Goal: Task Accomplishment & Management: Manage account settings

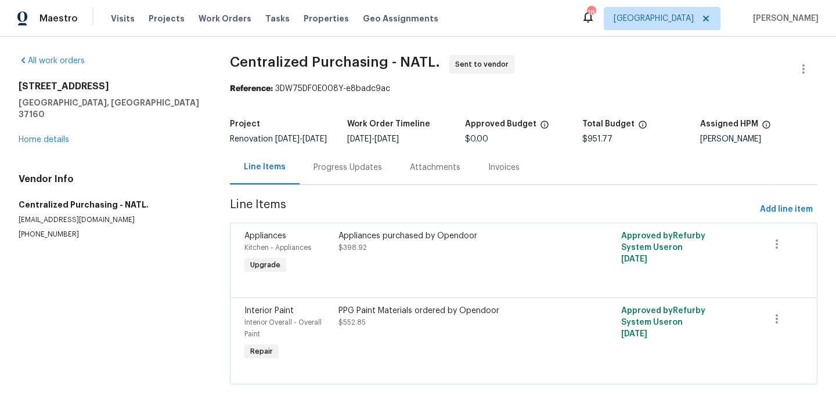
click at [685, 24] on span "[GEOGRAPHIC_DATA]" at bounding box center [653, 19] width 80 height 12
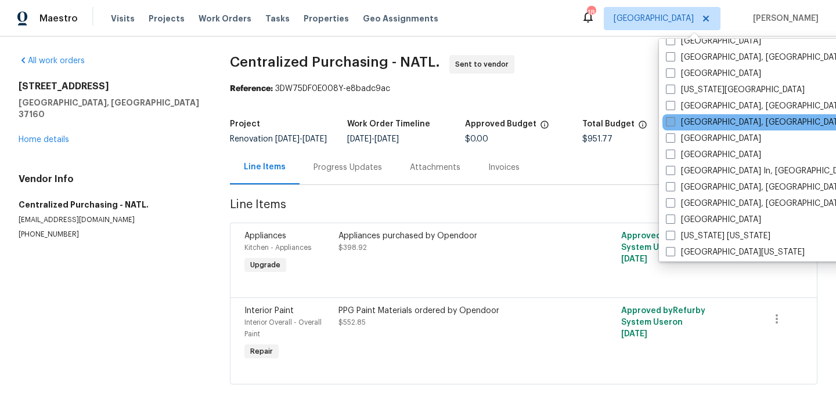
scroll to position [411, 0]
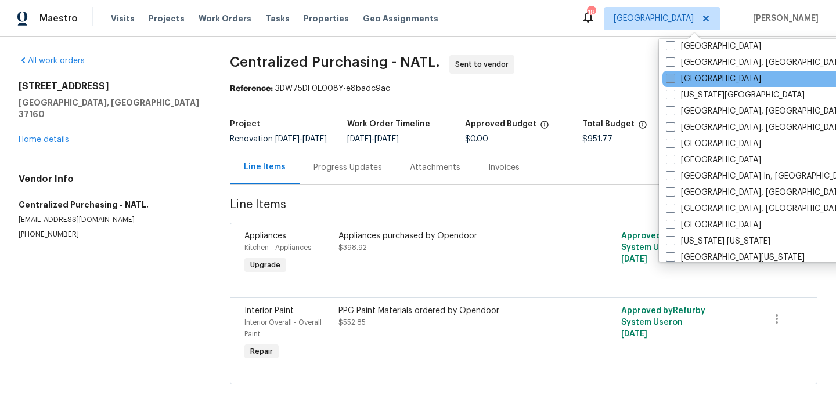
click at [684, 84] on label "[GEOGRAPHIC_DATA]" at bounding box center [713, 79] width 95 height 12
click at [673, 81] on input "[GEOGRAPHIC_DATA]" at bounding box center [670, 77] width 8 height 8
checkbox input "true"
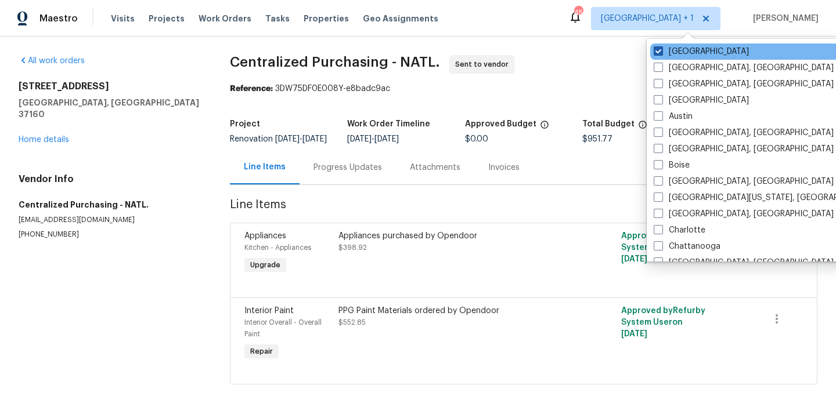
click at [676, 52] on label "[GEOGRAPHIC_DATA]" at bounding box center [700, 52] width 95 height 12
click at [661, 52] on input "[GEOGRAPHIC_DATA]" at bounding box center [657, 50] width 8 height 8
checkbox input "false"
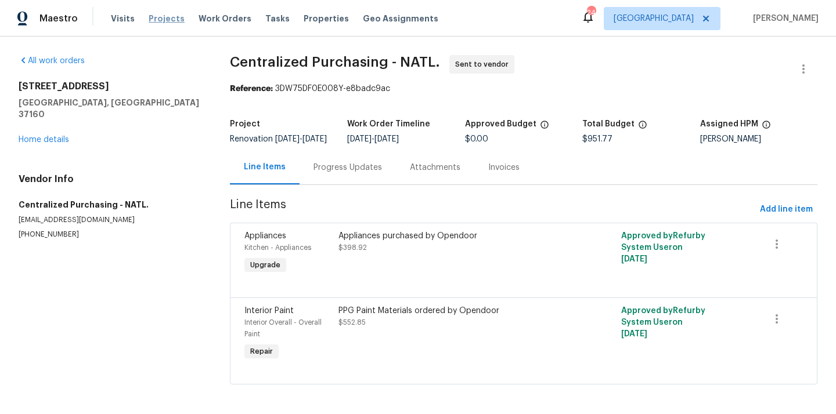
click at [161, 23] on span "Projects" at bounding box center [167, 19] width 36 height 12
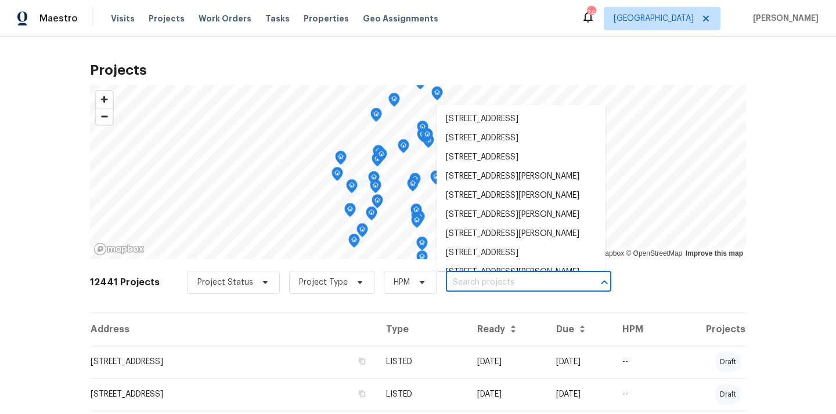
click at [482, 284] on input "text" at bounding box center [512, 283] width 133 height 18
paste input "9408 Little John Rd, Jacksonville, FL 32208"
type input "9408 Little John Rd, Jacksonville, FL 32208"
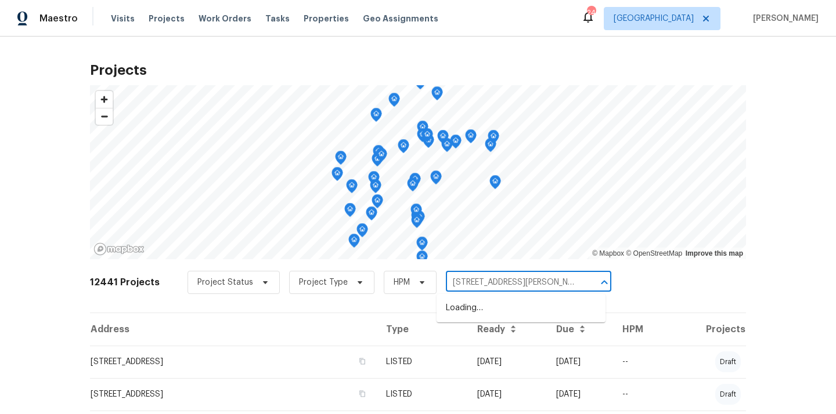
scroll to position [0, 34]
click at [482, 304] on li "9408 Little John Rd, Jacksonville, FL 32208" at bounding box center [520, 308] width 169 height 19
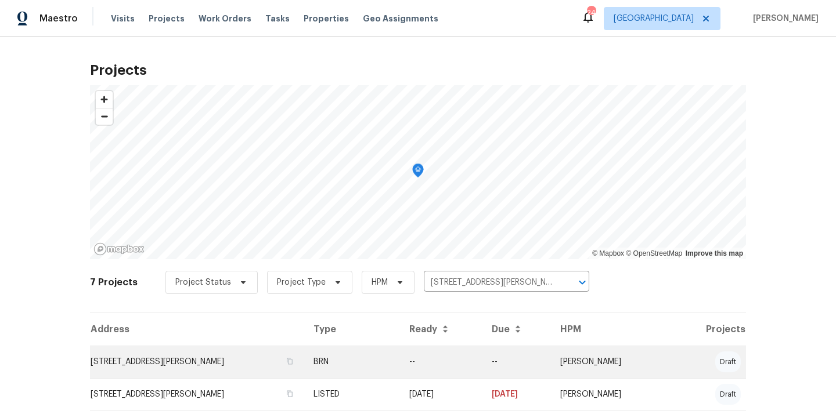
click at [304, 366] on td "9408 Little John Rd, Jacksonville, FL 32208" at bounding box center [197, 362] width 214 height 32
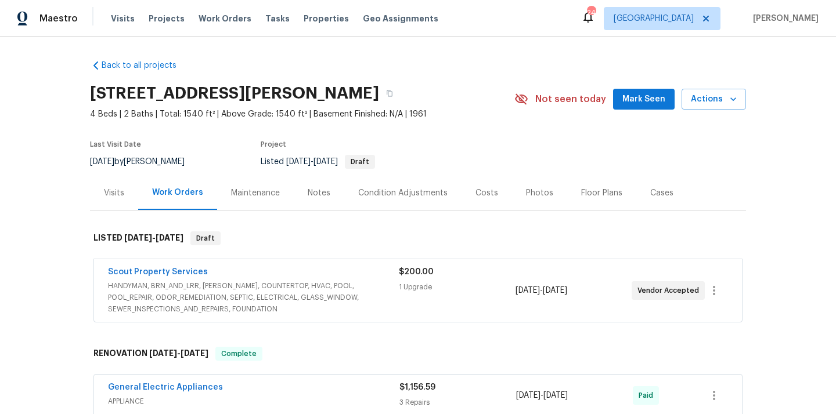
click at [379, 98] on h2 "9408 Little John Rd, Jacksonville, FL 32208" at bounding box center [234, 94] width 289 height 12
copy h2 "32208"
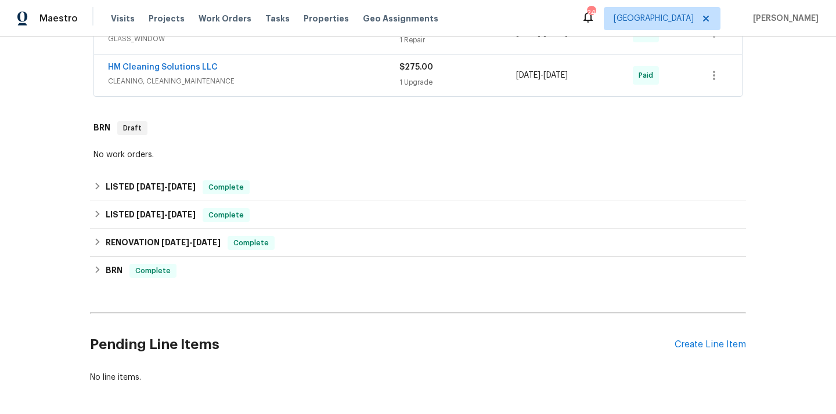
scroll to position [962, 0]
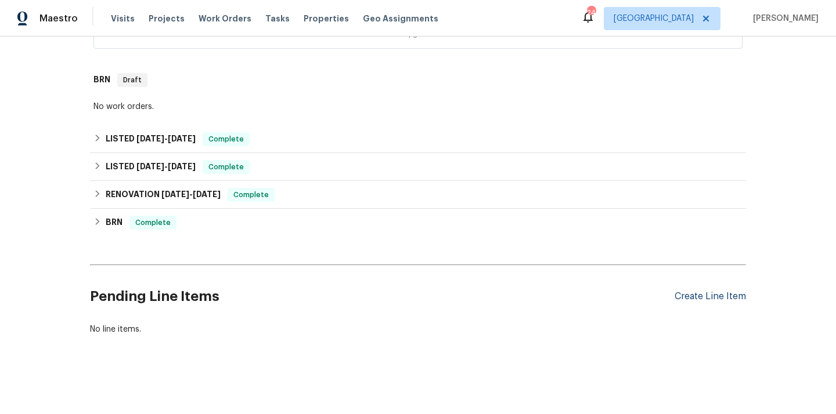
click at [716, 295] on div "Create Line Item" at bounding box center [709, 296] width 71 height 11
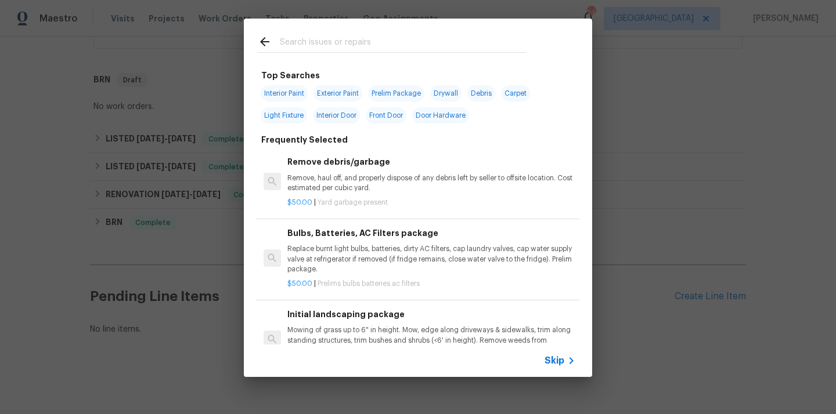
click at [369, 45] on input "text" at bounding box center [403, 43] width 246 height 17
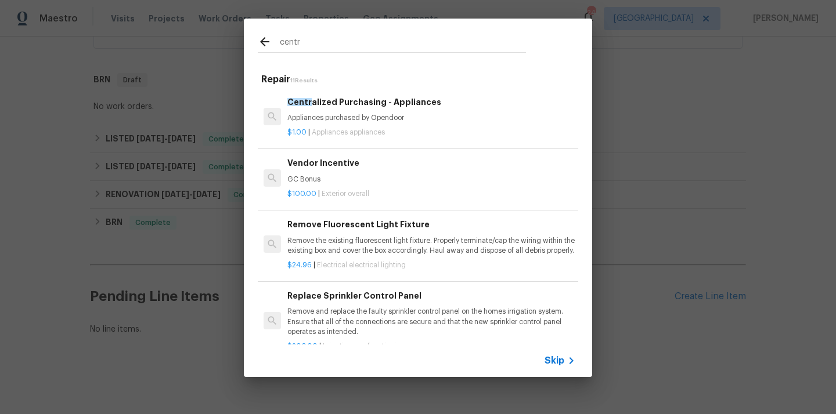
type input "centr"
click at [373, 118] on p "Appliances purchased by Opendoor" at bounding box center [431, 118] width 288 height 10
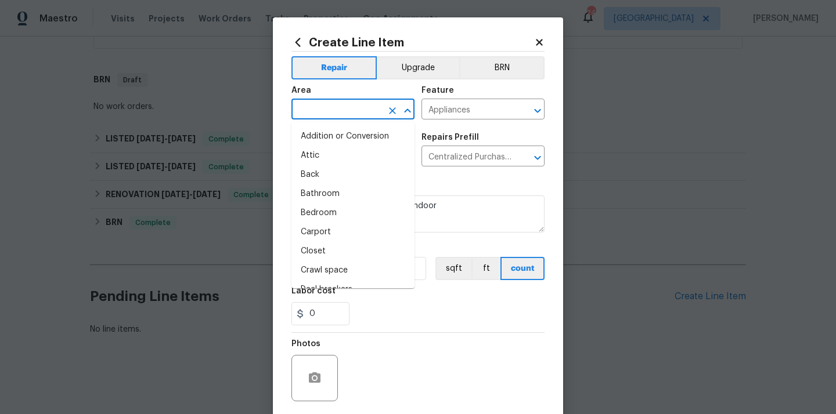
click at [333, 110] on input "text" at bounding box center [336, 111] width 91 height 18
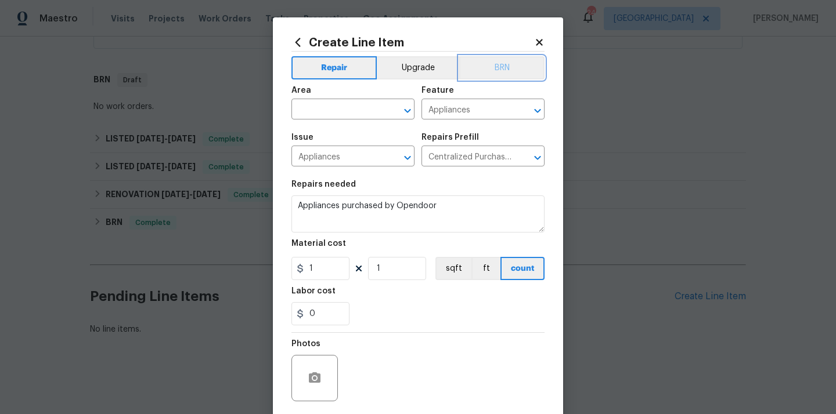
click at [505, 72] on button "BRN" at bounding box center [501, 67] width 85 height 23
click at [336, 117] on input "text" at bounding box center [336, 111] width 91 height 18
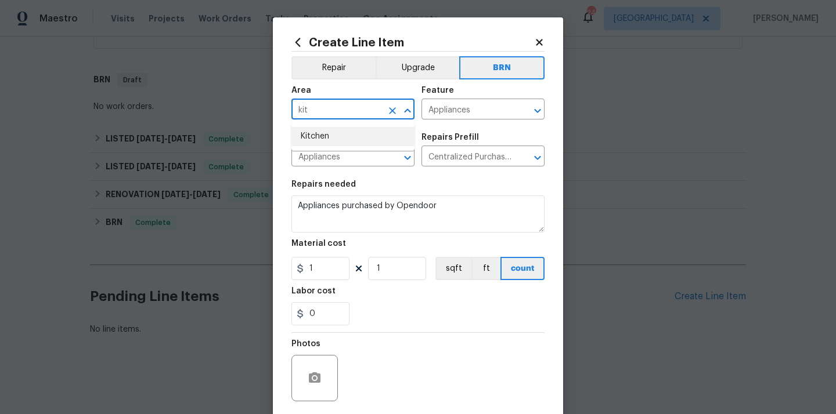
click at [333, 135] on li "Kitchen" at bounding box center [352, 136] width 123 height 19
type input "Kitchen"
drag, startPoint x: 318, startPoint y: 266, endPoint x: 287, endPoint y: 264, distance: 31.4
click at [299, 266] on div "1" at bounding box center [320, 268] width 58 height 23
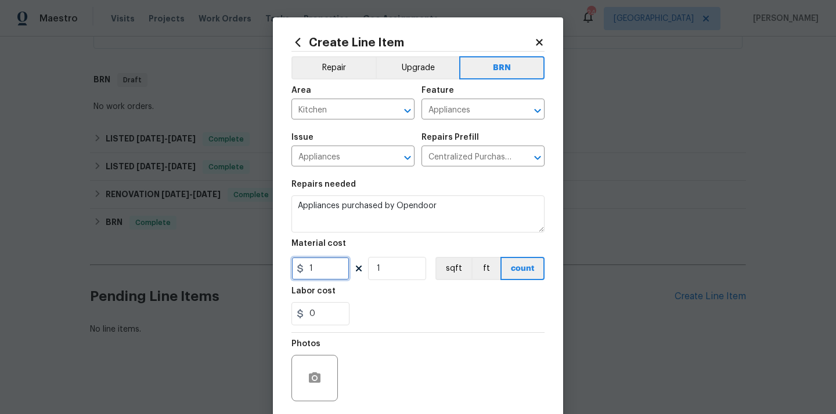
paste input "873.9"
type input "873.9"
click at [381, 305] on div "0" at bounding box center [417, 313] width 253 height 23
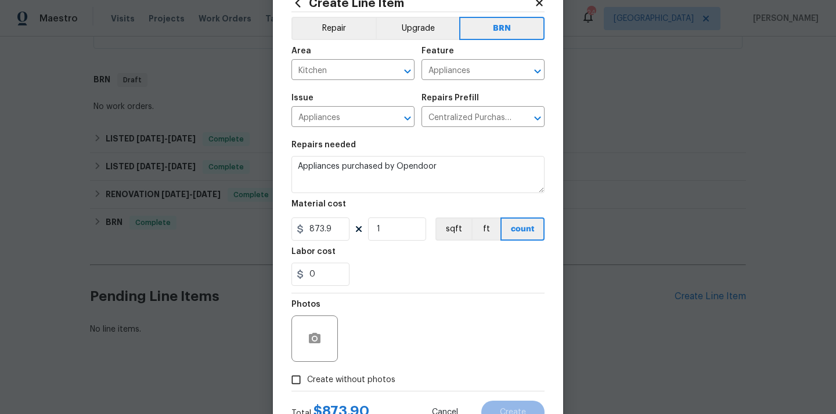
scroll to position [84, 0]
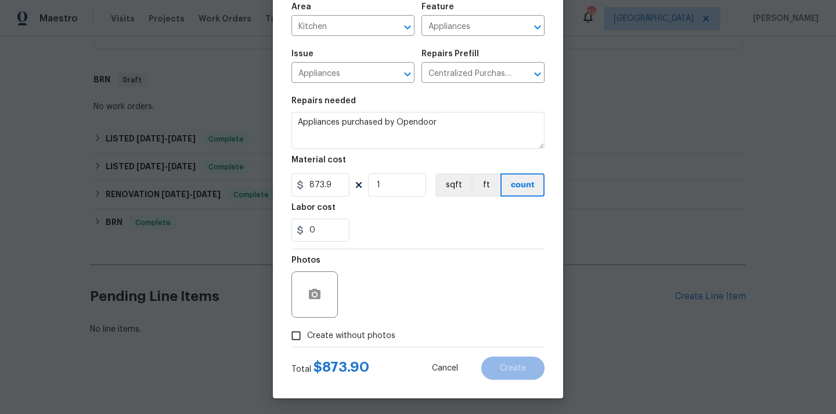
click at [367, 333] on span "Create without photos" at bounding box center [351, 336] width 88 height 12
click at [307, 333] on input "Create without photos" at bounding box center [296, 336] width 22 height 22
checkbox input "true"
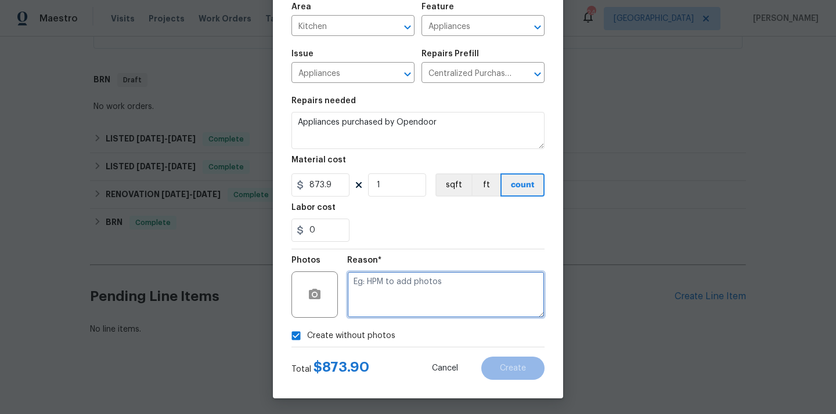
click at [391, 286] on textarea at bounding box center [445, 295] width 197 height 46
type textarea "M"
type textarea "N/A"
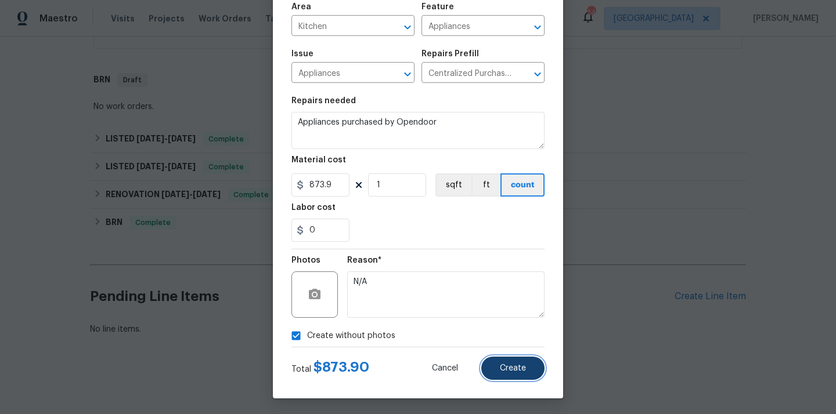
click at [515, 369] on span "Create" at bounding box center [513, 368] width 26 height 9
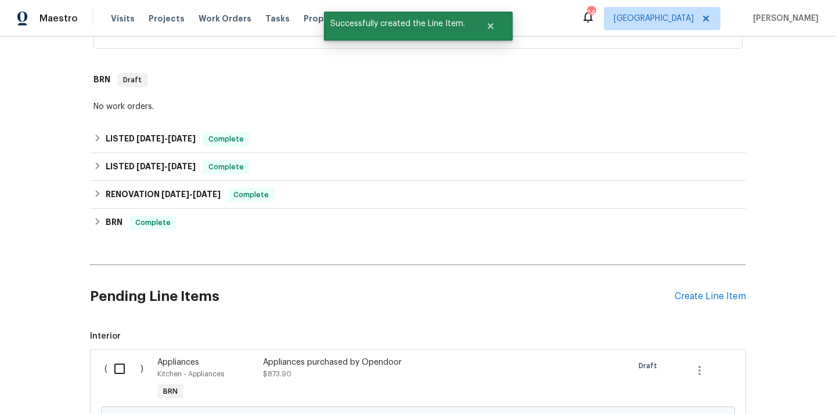
click at [117, 381] on input "checkbox" at bounding box center [123, 369] width 33 height 24
checkbox input "true"
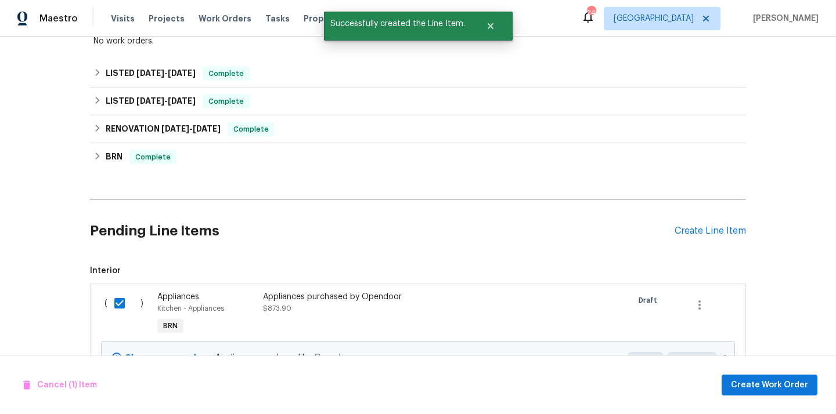
scroll to position [1094, 0]
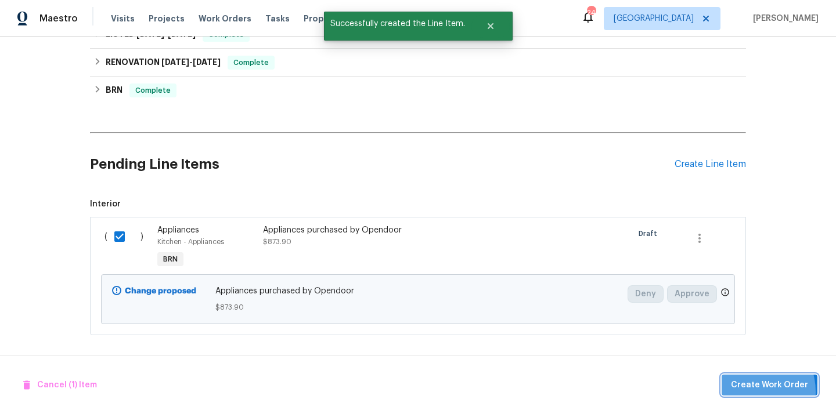
click at [752, 392] on span "Create Work Order" at bounding box center [769, 385] width 77 height 15
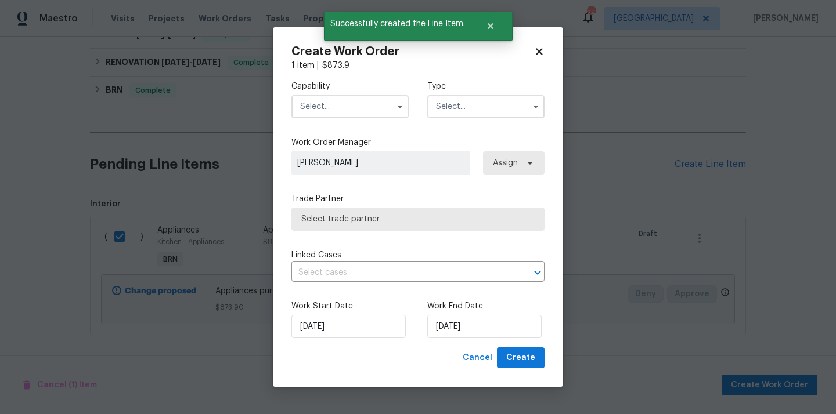
click at [355, 110] on input "text" at bounding box center [349, 106] width 117 height 23
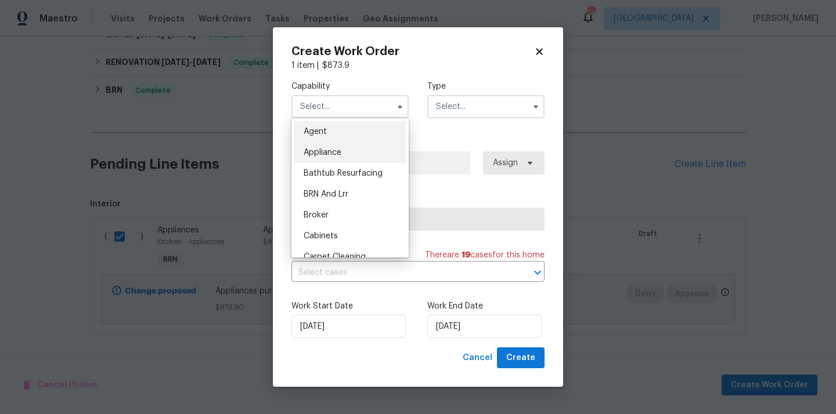
click at [353, 150] on div "Appliance" at bounding box center [349, 152] width 111 height 21
type input "Appliance"
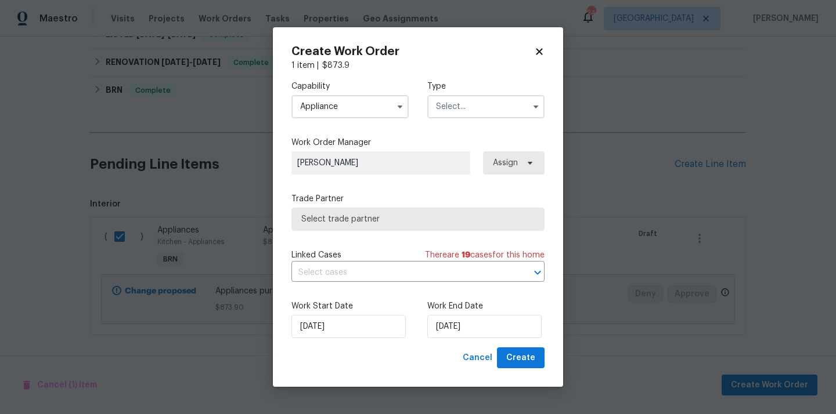
click at [432, 109] on input "text" at bounding box center [485, 106] width 117 height 23
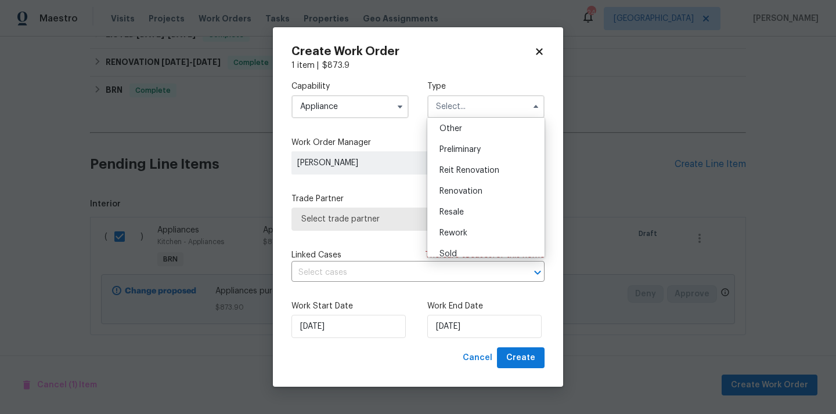
scroll to position [241, 0]
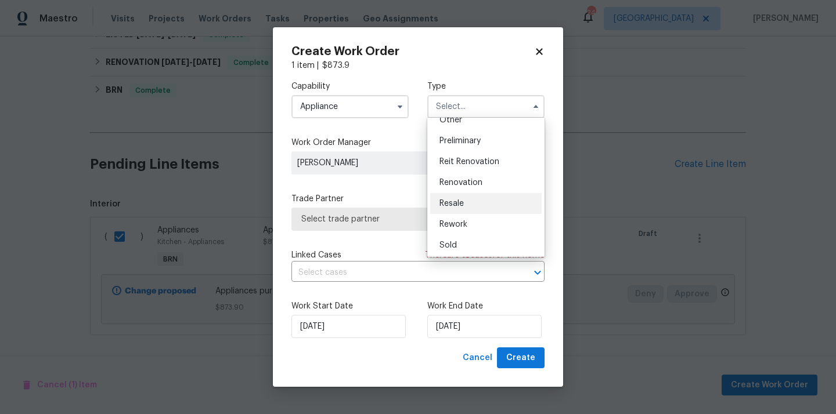
click at [472, 205] on div "Resale" at bounding box center [485, 203] width 111 height 21
type input "Resale"
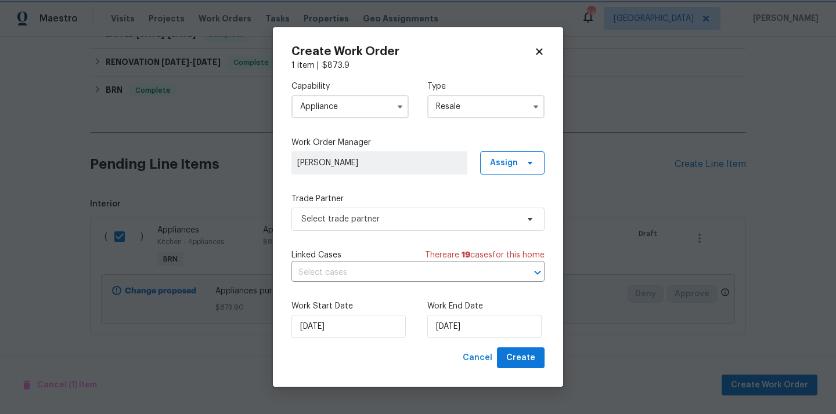
scroll to position [0, 0]
click at [440, 207] on div "Trade Partner Select trade partner" at bounding box center [417, 212] width 253 height 38
click at [422, 219] on span "Select trade partner" at bounding box center [409, 220] width 216 height 12
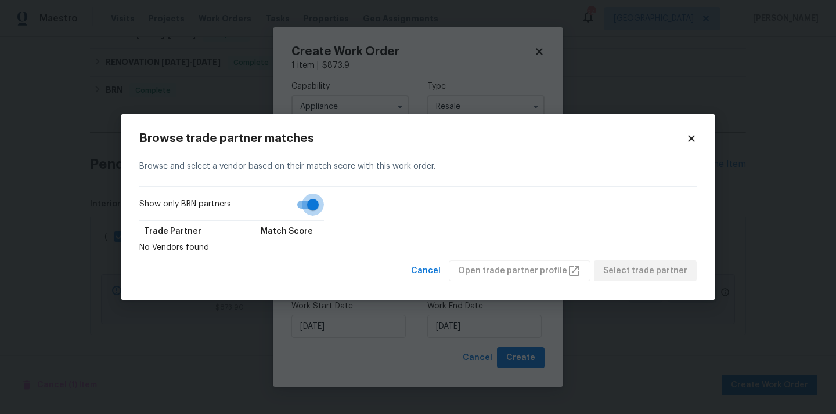
click at [314, 201] on input "Show only BRN partners" at bounding box center [313, 205] width 66 height 22
checkbox input "false"
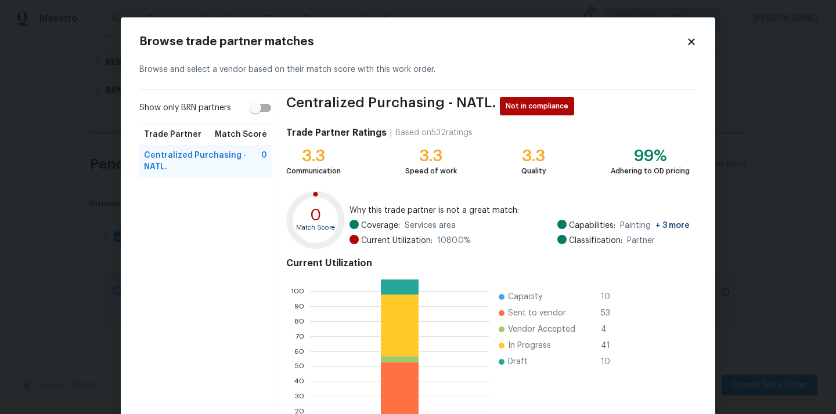
scroll to position [97, 0]
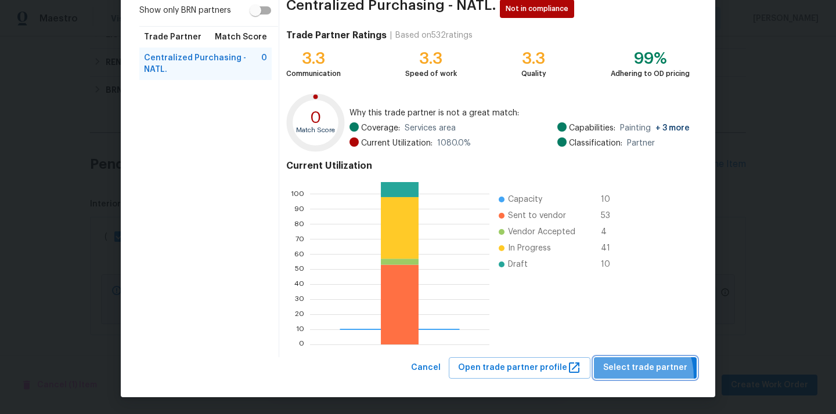
click at [628, 377] on button "Select trade partner" at bounding box center [645, 367] width 103 height 21
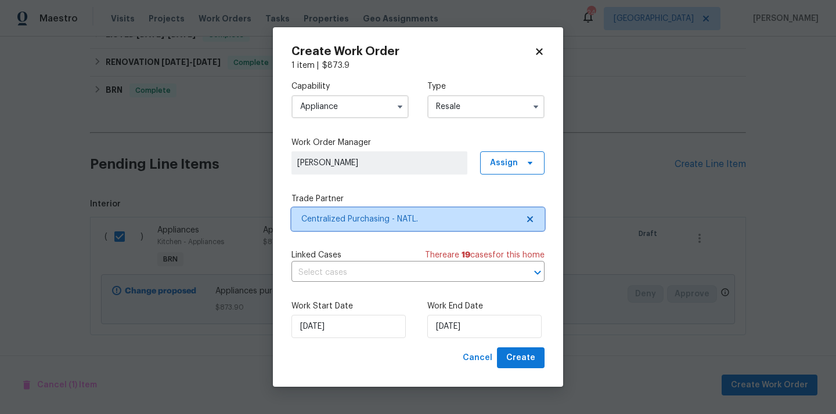
scroll to position [0, 0]
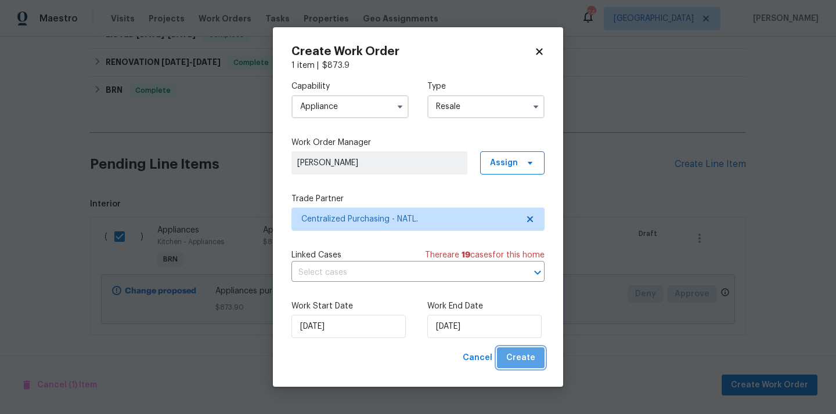
click at [530, 356] on span "Create" at bounding box center [520, 358] width 29 height 15
checkbox input "false"
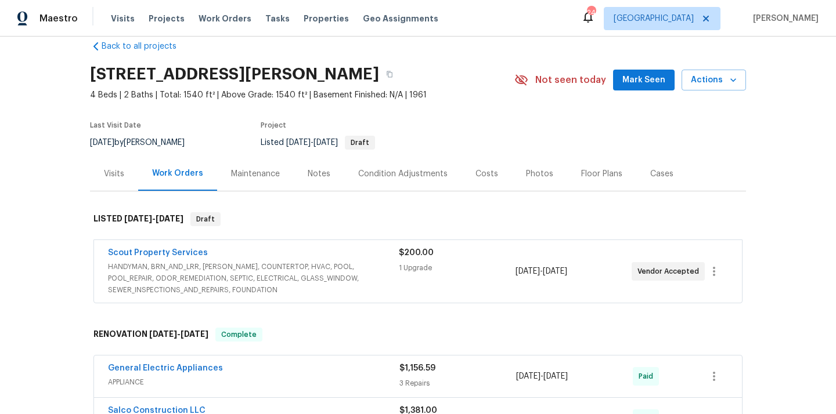
scroll to position [18, 0]
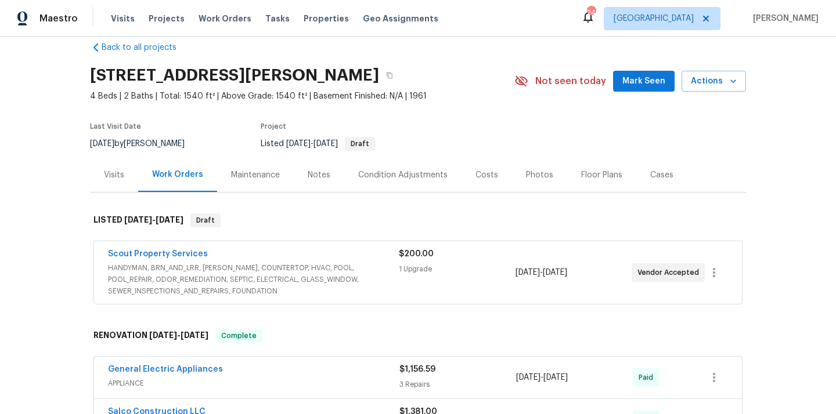
click at [266, 291] on span "HANDYMAN, BRN_AND_LRR, WELLS, COUNTERTOP, HVAC, POOL, POOL_REPAIR, ODOR_REMEDIA…" at bounding box center [253, 279] width 291 height 35
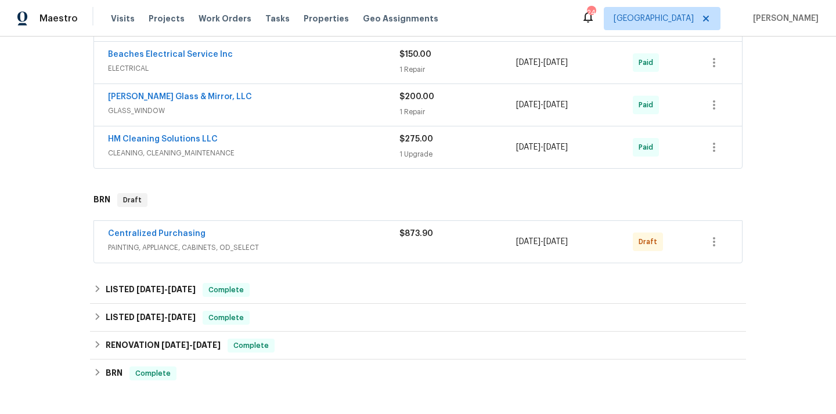
scroll to position [1176, 0]
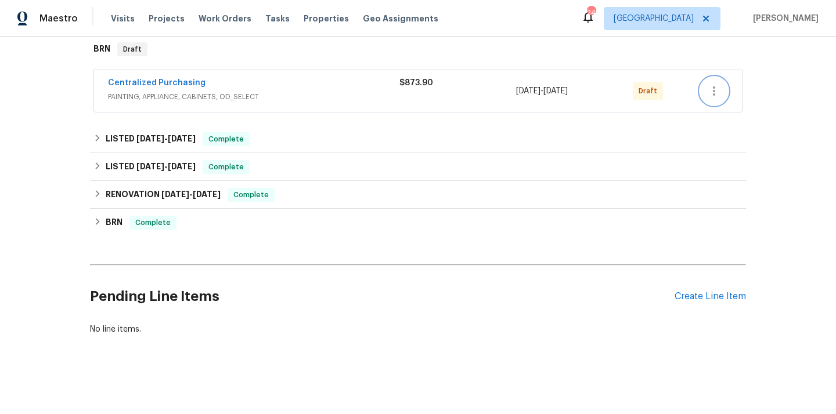
click at [715, 96] on icon "button" at bounding box center [714, 91] width 14 height 14
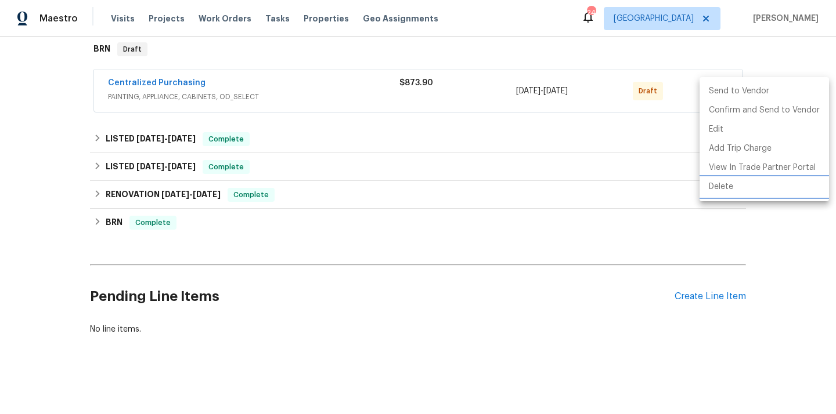
click at [720, 185] on li "Delete" at bounding box center [763, 187] width 129 height 19
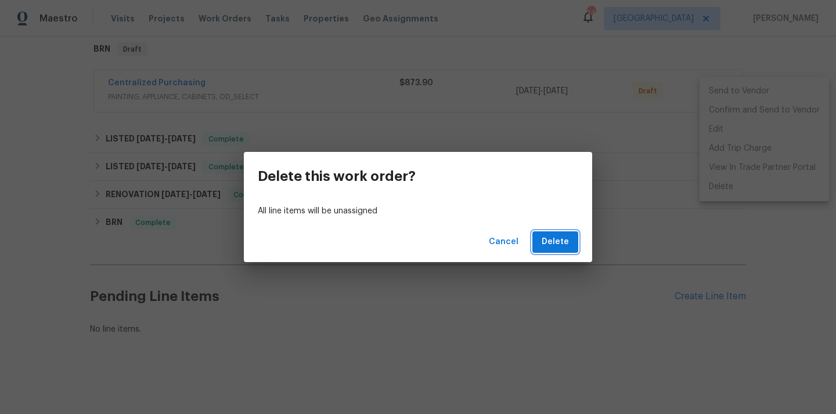
click at [561, 236] on span "Delete" at bounding box center [554, 242] width 27 height 15
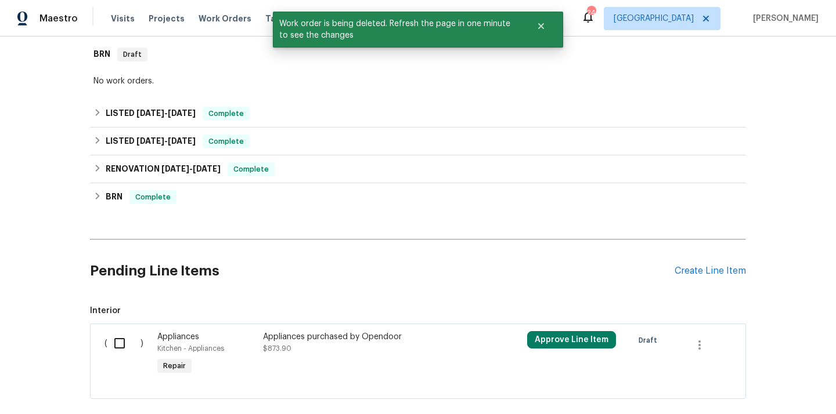
scroll to position [1169, 0]
click at [121, 349] on input "checkbox" at bounding box center [123, 345] width 33 height 24
checkbox input "true"
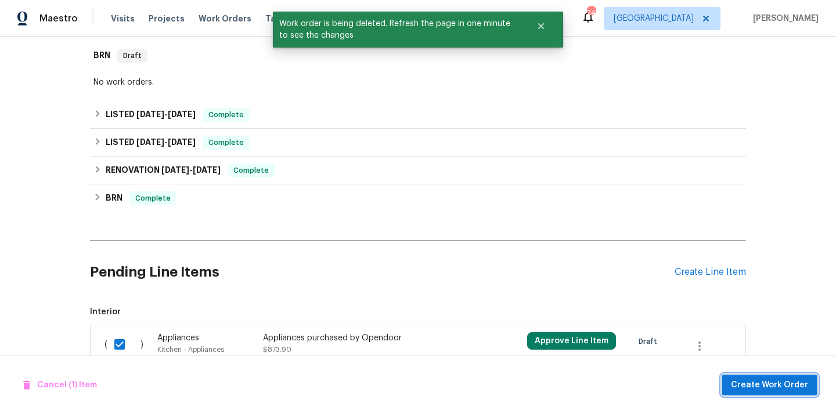
click at [743, 391] on span "Create Work Order" at bounding box center [769, 385] width 77 height 15
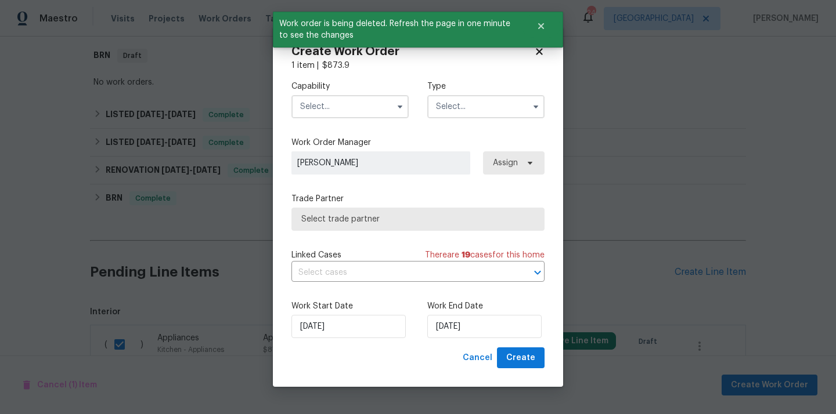
click at [368, 106] on input "text" at bounding box center [349, 106] width 117 height 23
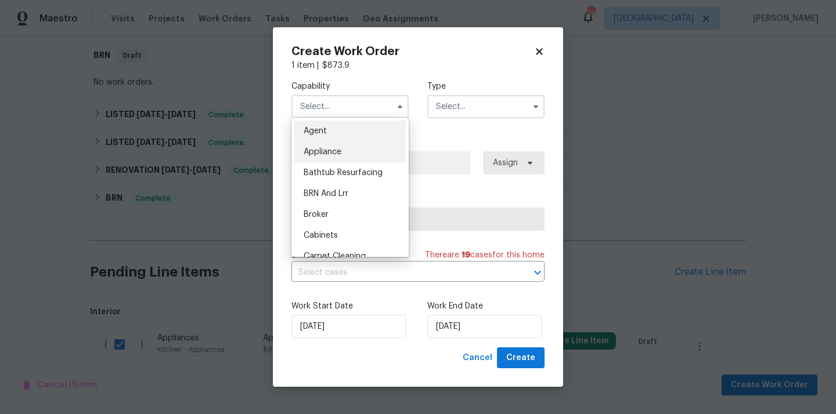
click at [361, 157] on div "Appliance" at bounding box center [349, 152] width 111 height 21
type input "Appliance"
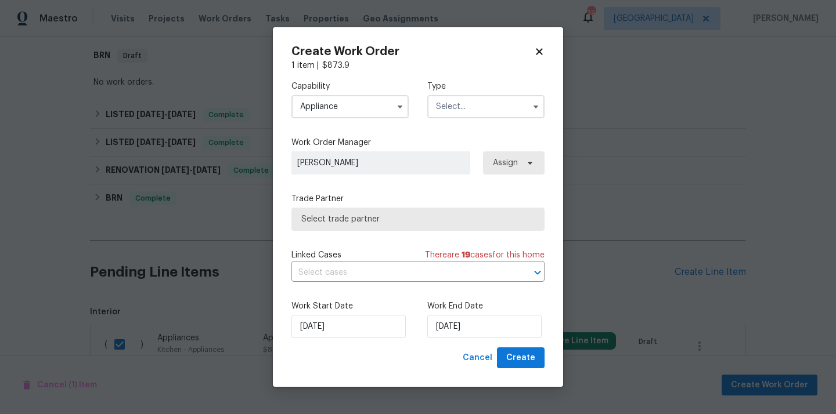
click at [478, 114] on input "text" at bounding box center [485, 106] width 117 height 23
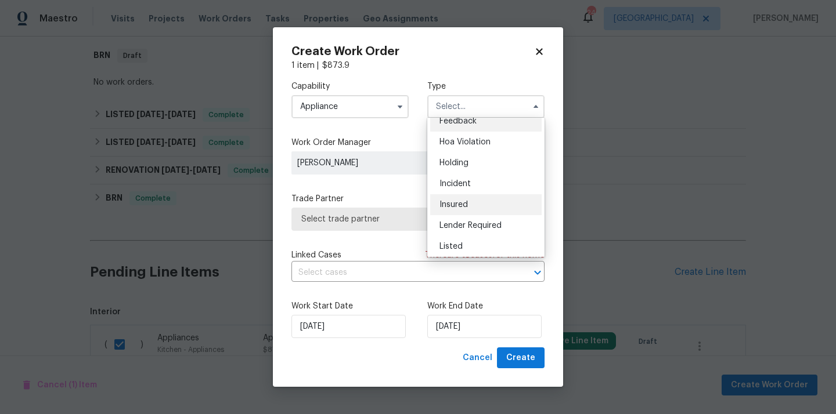
scroll to position [11, 0]
click at [458, 246] on span "Listed" at bounding box center [450, 245] width 23 height 8
type input "Listed"
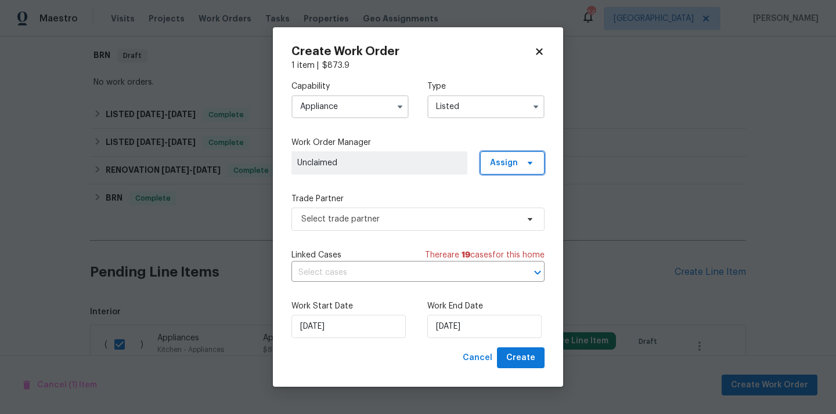
click at [512, 166] on span "Assign" at bounding box center [504, 163] width 28 height 12
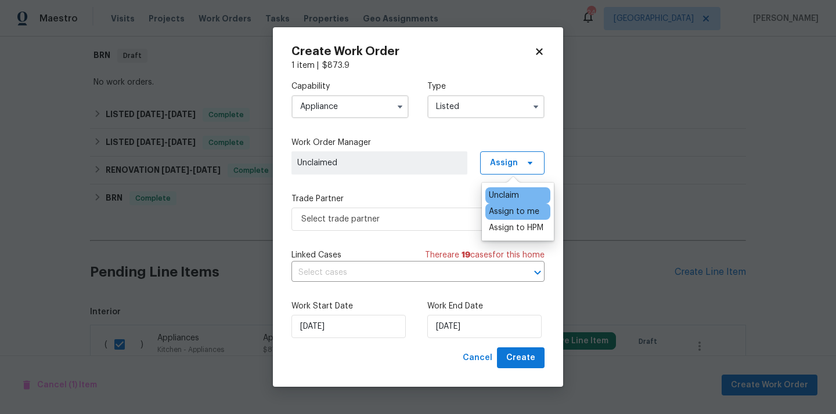
click at [507, 208] on div "Assign to me" at bounding box center [514, 212] width 50 height 12
click at [393, 208] on span "Select trade partner" at bounding box center [417, 219] width 253 height 23
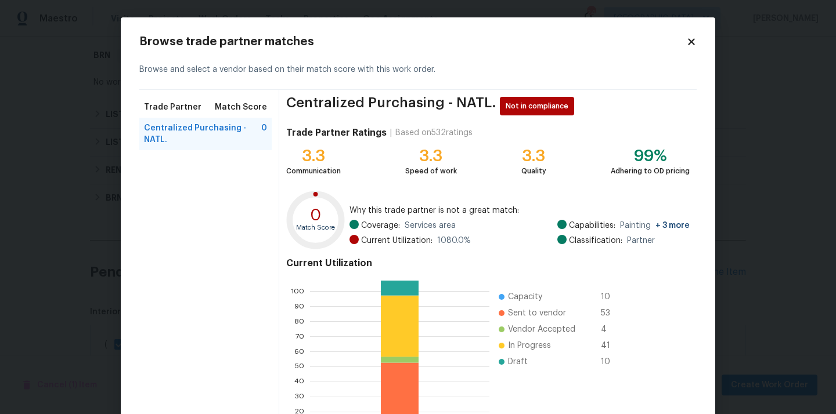
scroll to position [97, 0]
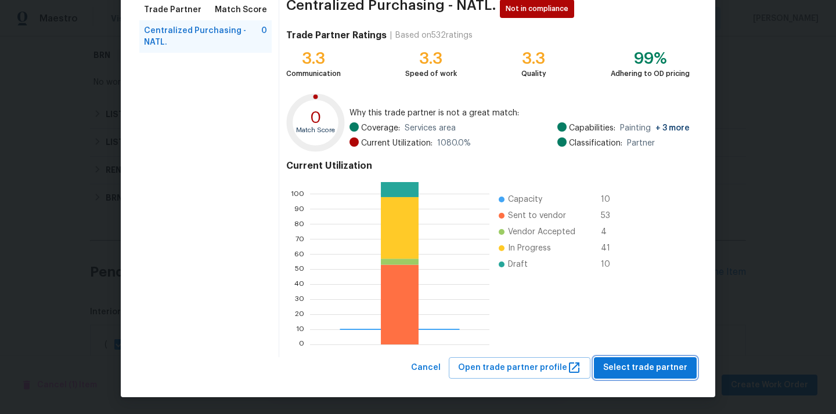
click at [637, 371] on span "Select trade partner" at bounding box center [645, 368] width 84 height 15
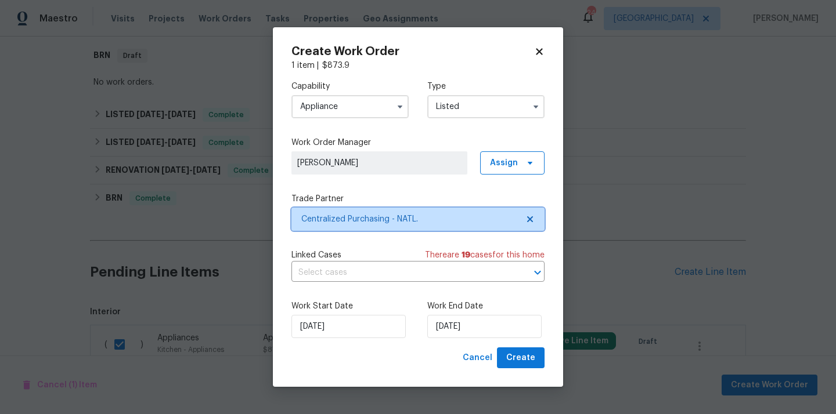
scroll to position [0, 0]
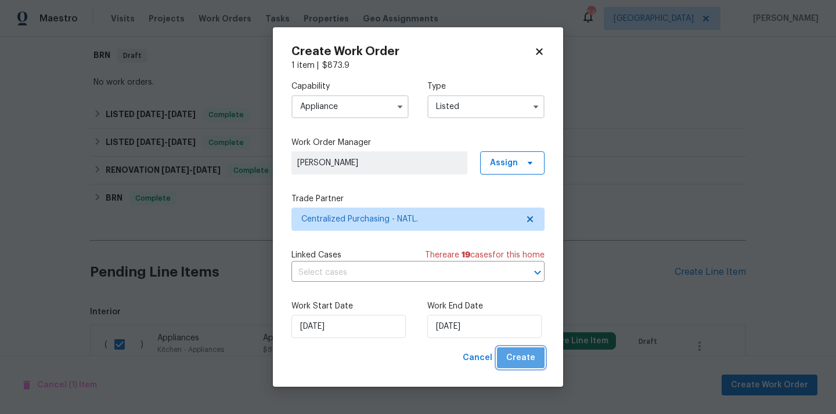
click at [519, 364] on span "Create" at bounding box center [520, 358] width 29 height 15
checkbox input "false"
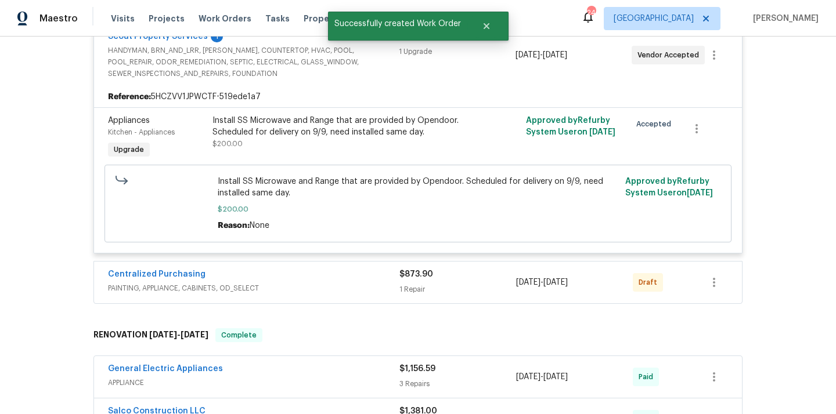
scroll to position [250, 0]
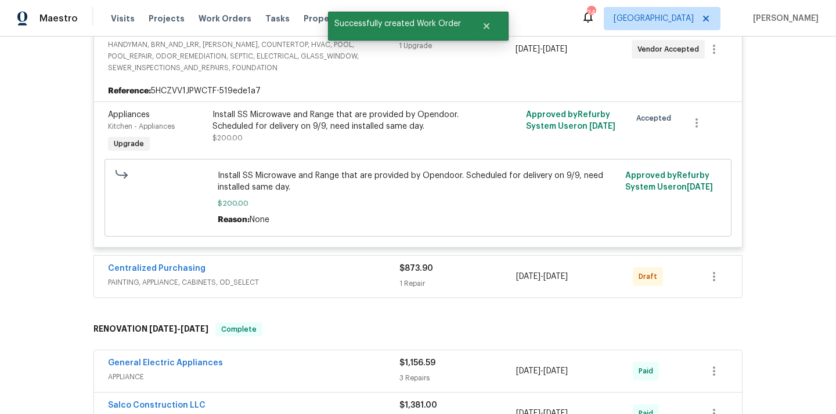
click at [730, 275] on div "Centralized Purchasing PAINTING, APPLIANCE, CABINETS, OD_SELECT $873.90 1 Repai…" at bounding box center [418, 277] width 648 height 42
click at [725, 275] on button "button" at bounding box center [714, 277] width 28 height 28
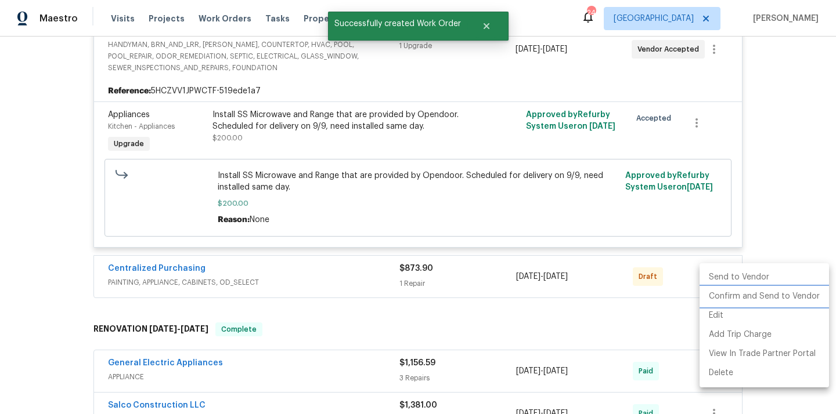
click at [725, 301] on li "Confirm and Send to Vendor" at bounding box center [763, 296] width 129 height 19
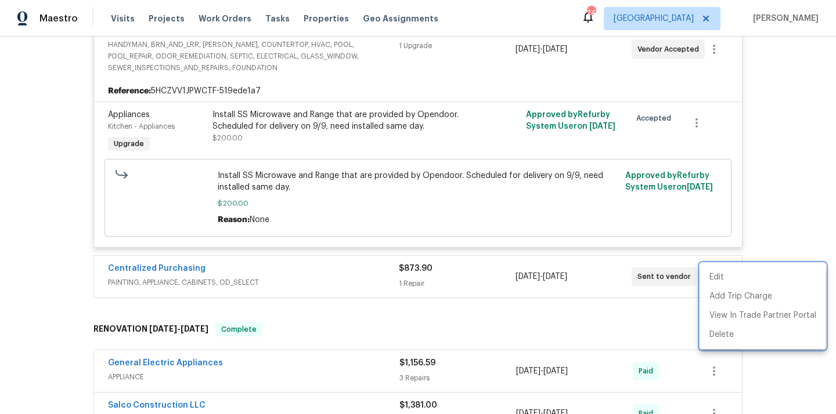
click at [288, 260] on div at bounding box center [418, 207] width 836 height 414
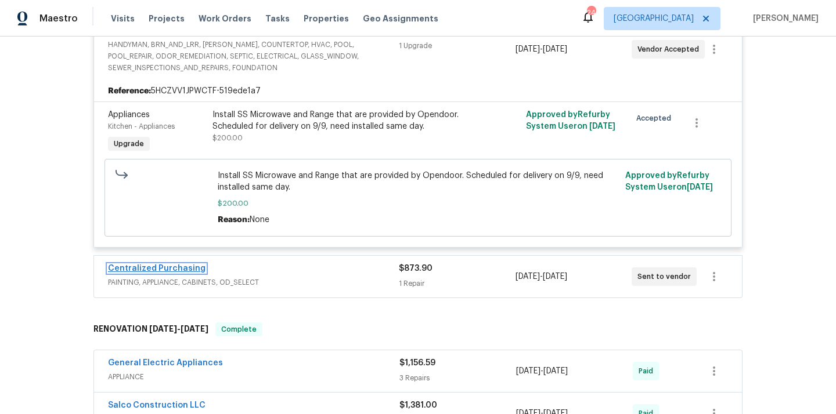
click at [176, 272] on link "Centralized Purchasing" at bounding box center [156, 269] width 97 height 8
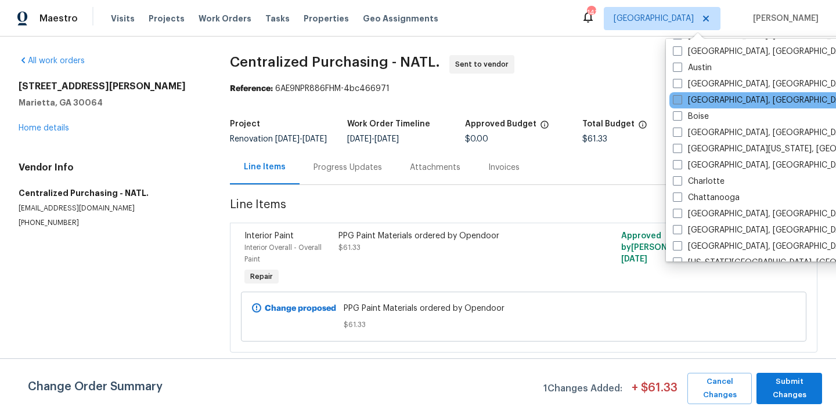
scroll to position [33, 0]
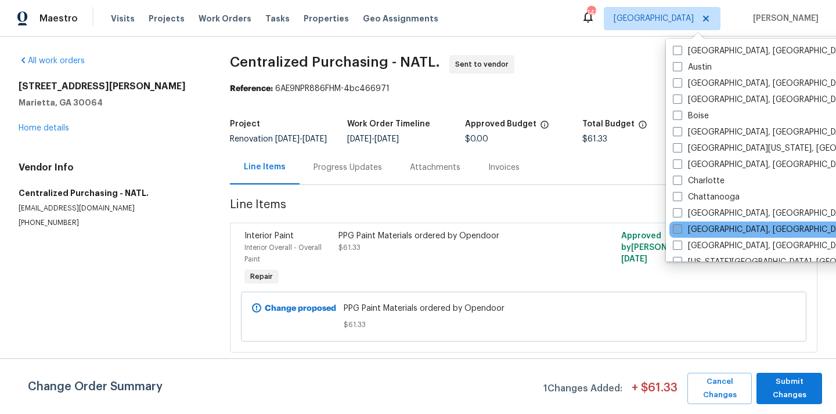
click at [710, 230] on label "[GEOGRAPHIC_DATA], [GEOGRAPHIC_DATA]" at bounding box center [763, 230] width 180 height 12
click at [680, 230] on input "[GEOGRAPHIC_DATA], [GEOGRAPHIC_DATA]" at bounding box center [677, 228] width 8 height 8
checkbox input "true"
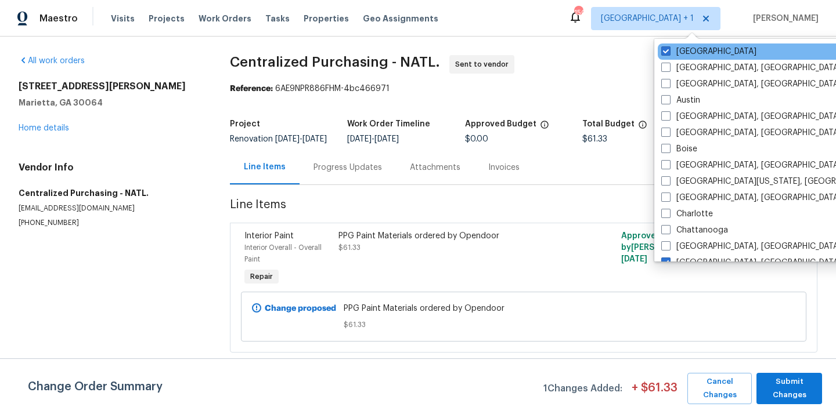
click at [682, 45] on div "[GEOGRAPHIC_DATA]" at bounding box center [775, 52] width 234 height 16
click at [678, 54] on label "[GEOGRAPHIC_DATA]" at bounding box center [708, 52] width 95 height 12
click at [669, 53] on input "[GEOGRAPHIC_DATA]" at bounding box center [665, 50] width 8 height 8
checkbox input "false"
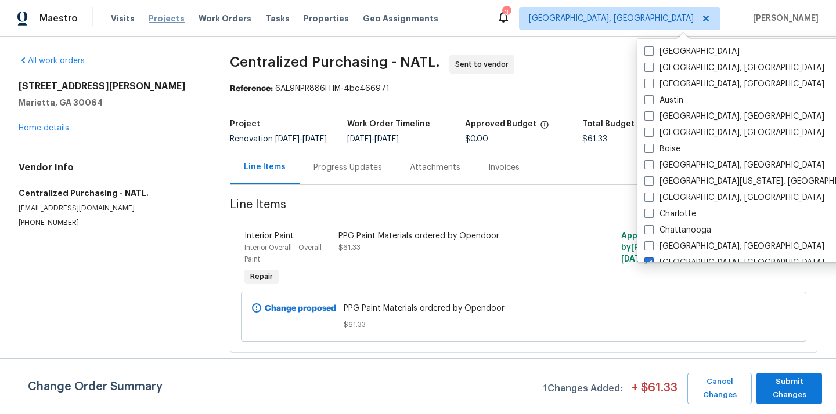
click at [161, 21] on span "Projects" at bounding box center [167, 19] width 36 height 12
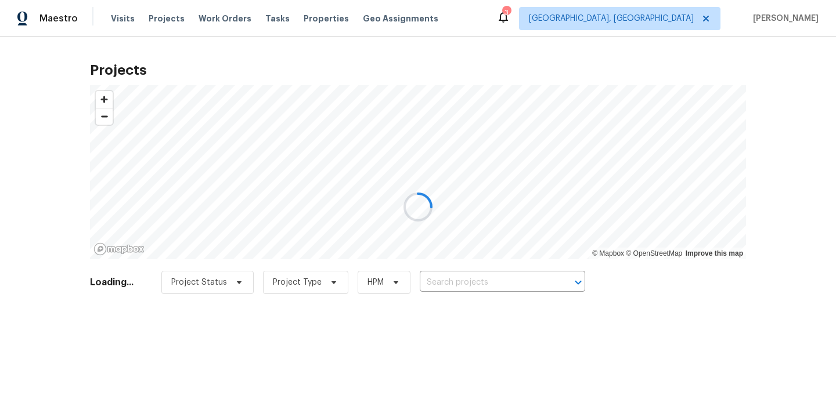
click at [539, 291] on div at bounding box center [418, 207] width 836 height 414
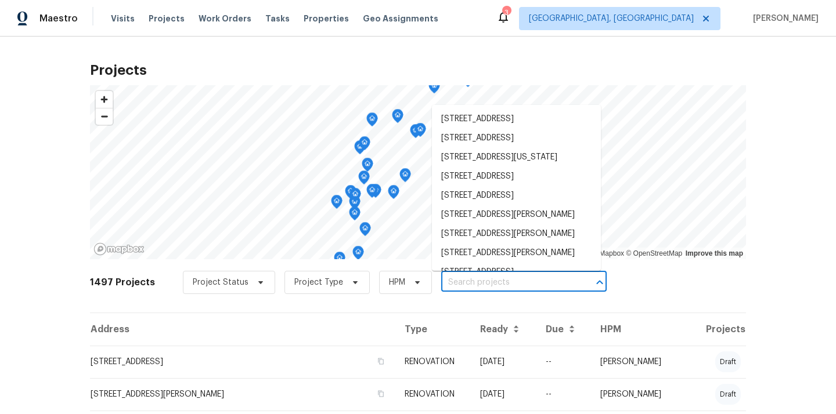
click at [536, 280] on input "text" at bounding box center [507, 283] width 133 height 18
paste input "[STREET_ADDRESS]"
type input "[STREET_ADDRESS]"
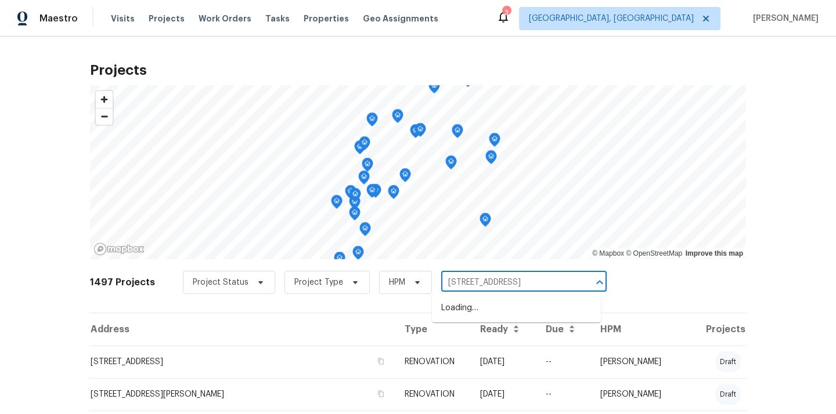
scroll to position [0, 26]
click at [519, 306] on li "[STREET_ADDRESS]" at bounding box center [516, 308] width 169 height 19
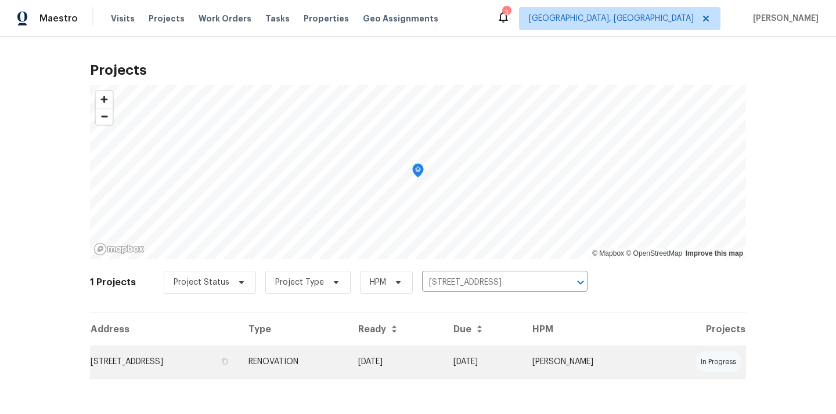
click at [215, 364] on td "[STREET_ADDRESS]" at bounding box center [164, 362] width 149 height 32
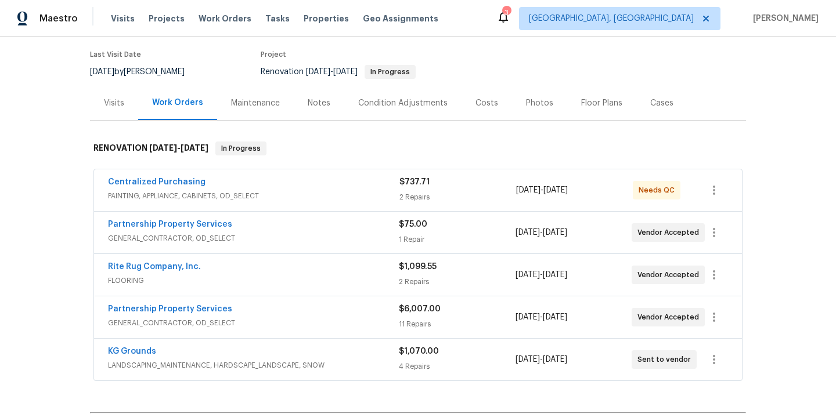
scroll to position [112, 0]
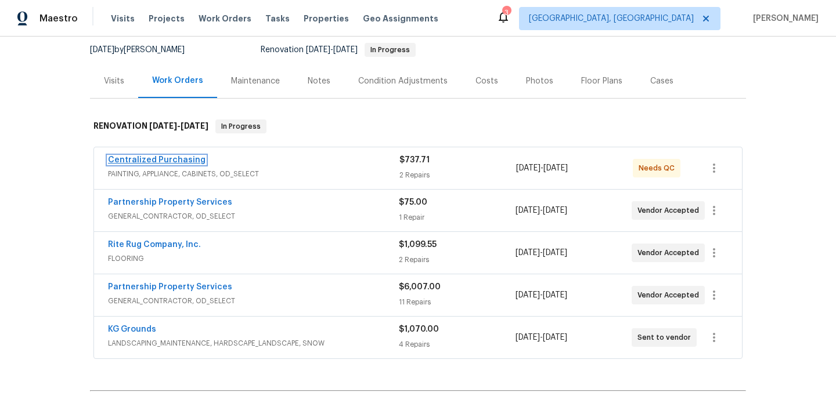
click at [175, 160] on link "Centralized Purchasing" at bounding box center [156, 160] width 97 height 8
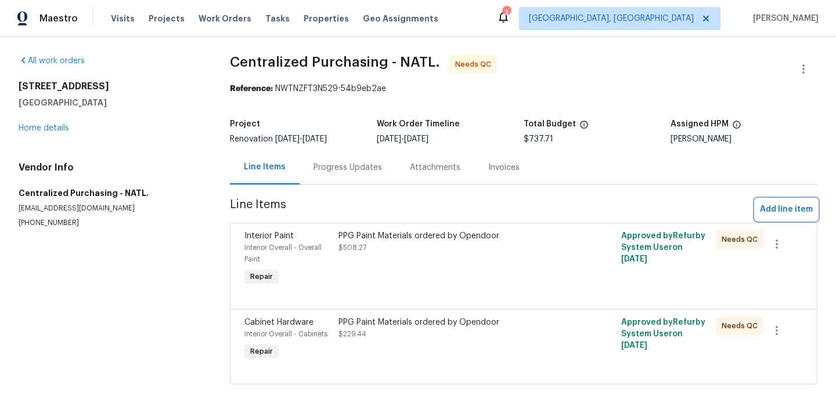
click at [772, 205] on span "Add line item" at bounding box center [786, 210] width 53 height 15
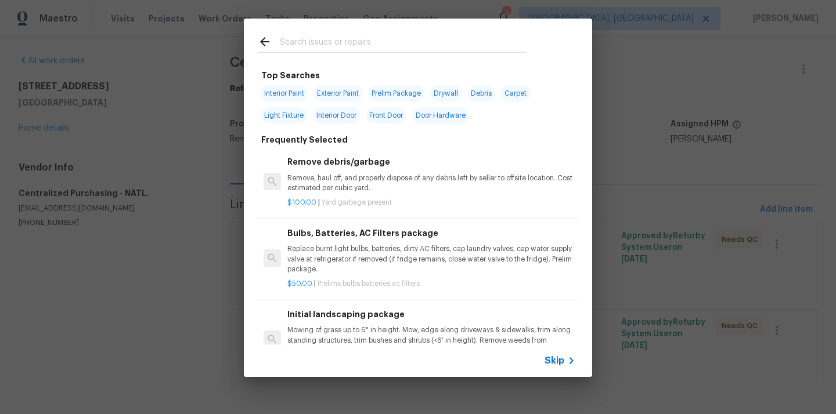
click at [458, 32] on div at bounding box center [392, 42] width 296 height 46
click at [447, 42] on input "text" at bounding box center [403, 43] width 246 height 17
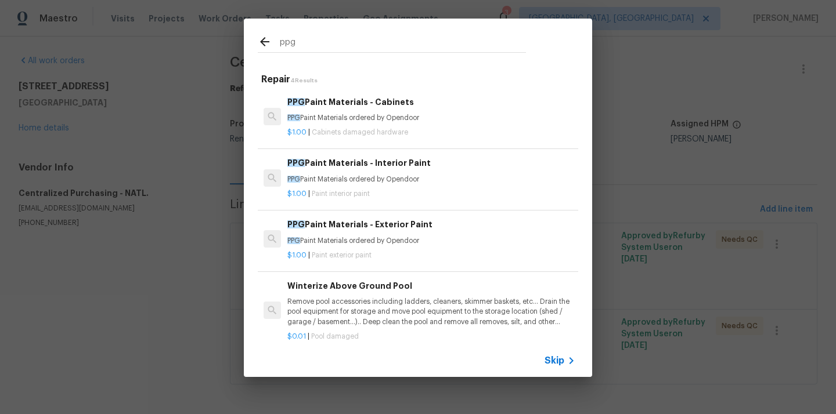
type input "ppg"
click at [407, 175] on p "PPG Paint Materials ordered by Opendoor" at bounding box center [431, 180] width 288 height 10
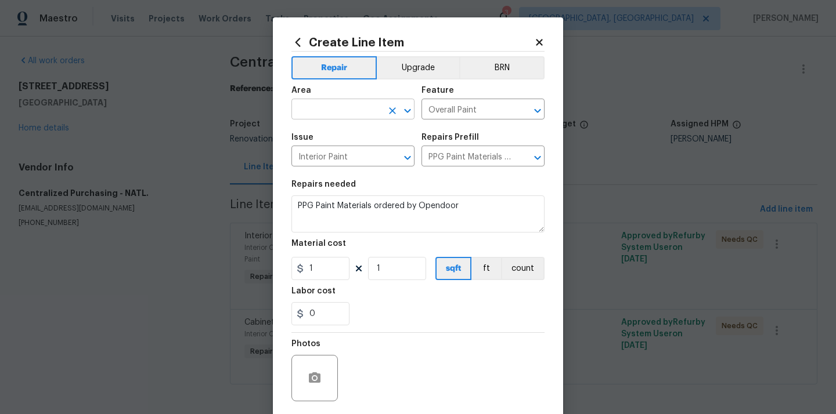
click at [348, 110] on input "text" at bounding box center [336, 111] width 91 height 18
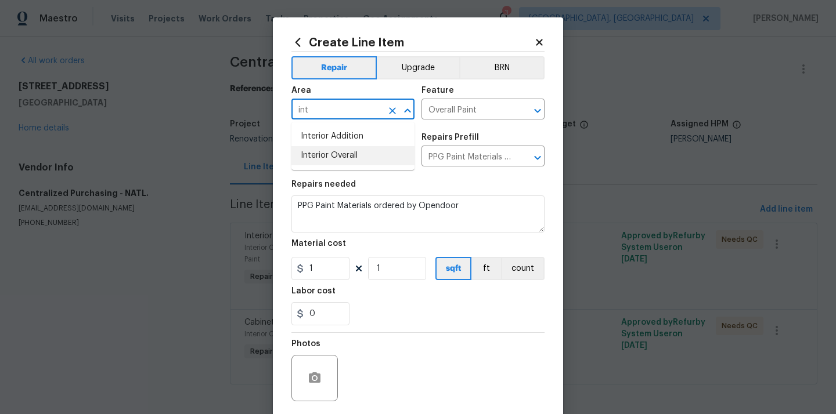
click at [370, 149] on li "Interior Overall" at bounding box center [352, 155] width 123 height 19
type input "Interior Overall"
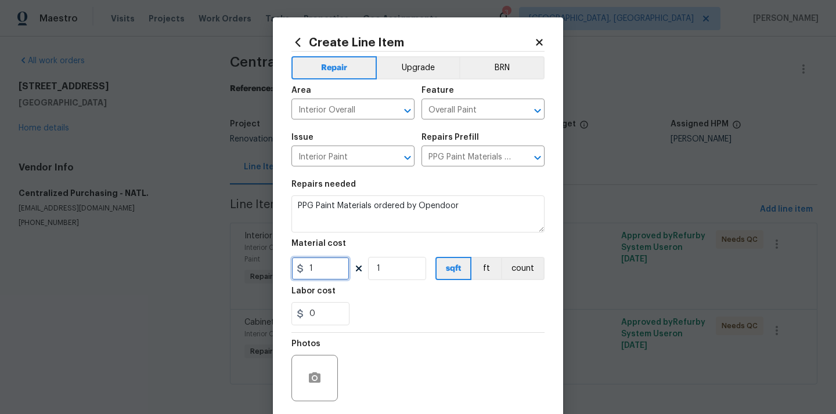
drag, startPoint x: 326, startPoint y: 268, endPoint x: 284, endPoint y: 267, distance: 41.8
click at [284, 267] on div "Create Line Item Repair Upgrade BRN Area Interior Overall ​ Feature Overall Pai…" at bounding box center [418, 249] width 290 height 465
paste input "74.13"
type input "74.13"
click at [391, 312] on div "0" at bounding box center [417, 313] width 253 height 23
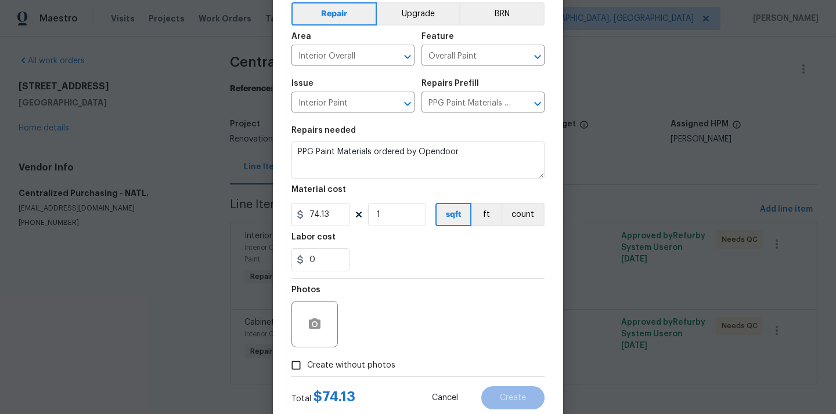
scroll to position [86, 0]
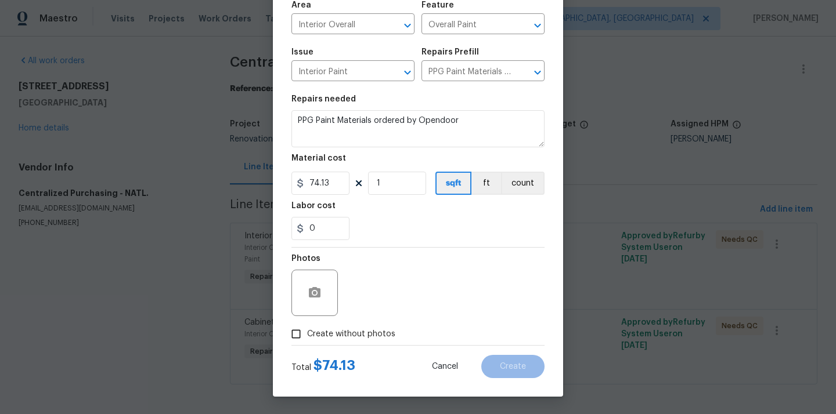
click at [375, 331] on span "Create without photos" at bounding box center [351, 334] width 88 height 12
click at [307, 331] on input "Create without photos" at bounding box center [296, 334] width 22 height 22
checkbox input "true"
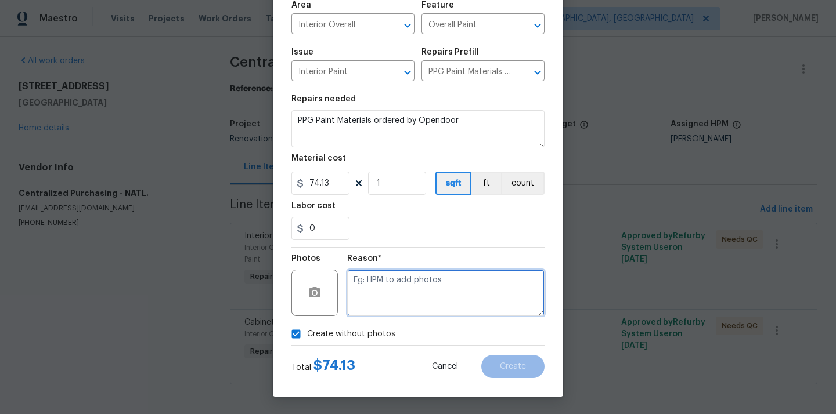
click at [391, 293] on textarea at bounding box center [445, 293] width 197 height 46
type textarea "N/A"
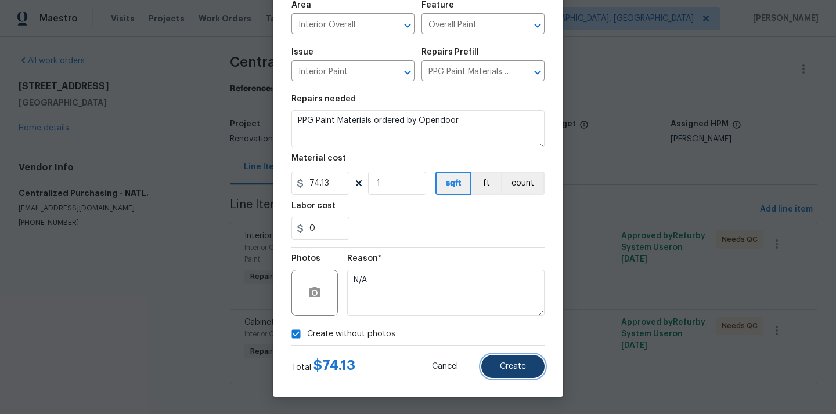
click at [487, 358] on button "Create" at bounding box center [512, 366] width 63 height 23
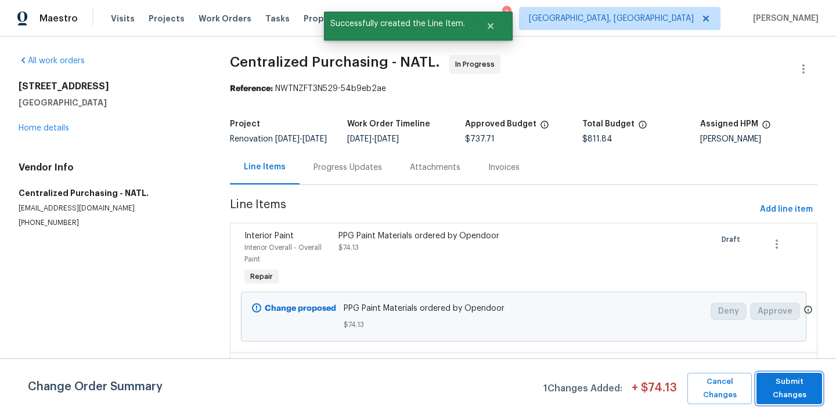
click at [802, 383] on span "Submit Changes" at bounding box center [789, 388] width 54 height 27
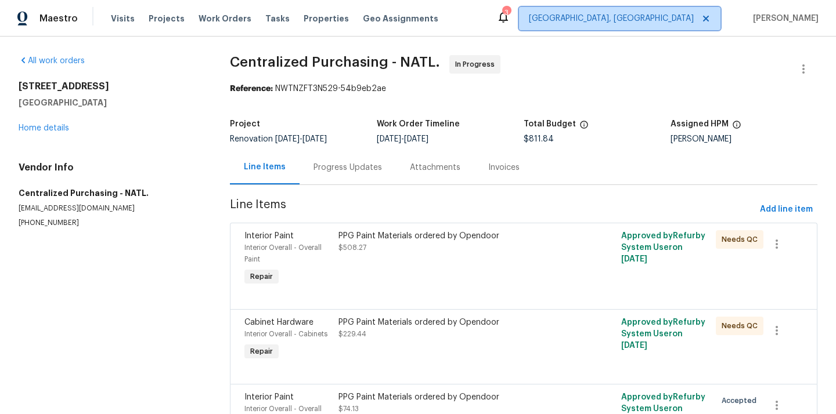
click at [681, 13] on span "[GEOGRAPHIC_DATA], [GEOGRAPHIC_DATA]" at bounding box center [611, 19] width 165 height 12
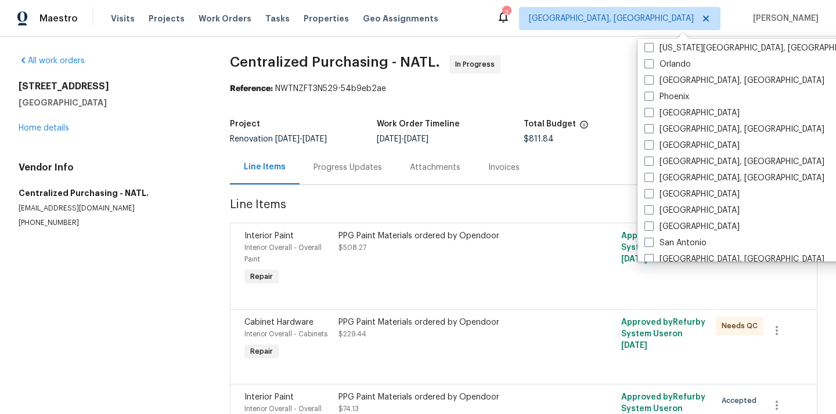
scroll to position [621, 0]
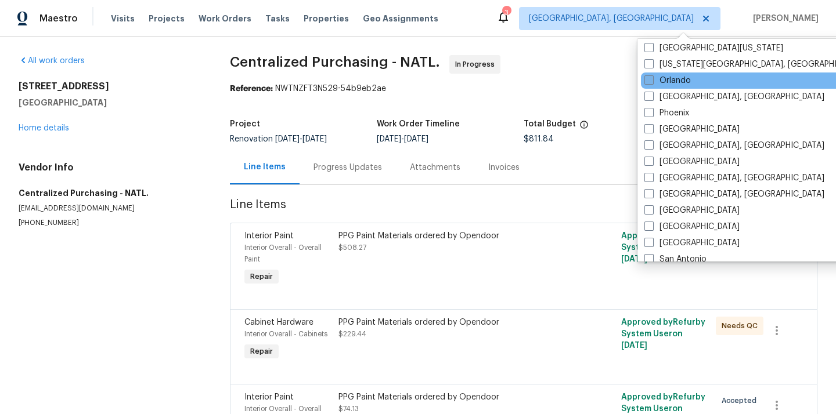
click at [673, 81] on label "Orlando" at bounding box center [667, 81] width 46 height 12
click at [652, 81] on input "Orlando" at bounding box center [648, 79] width 8 height 8
checkbox input "true"
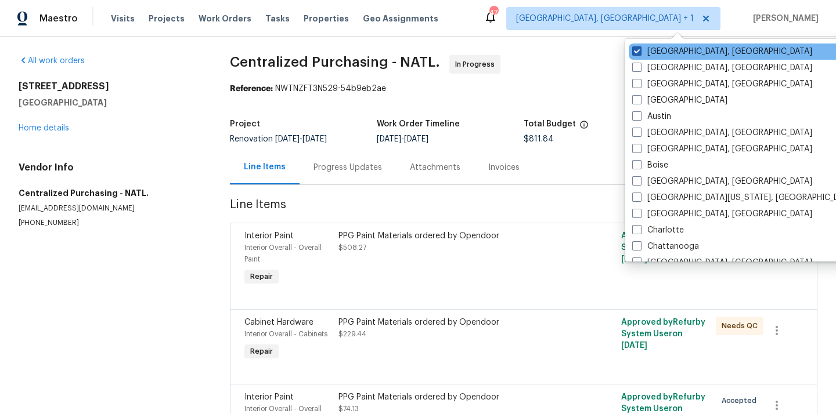
click at [665, 53] on label "[GEOGRAPHIC_DATA], [GEOGRAPHIC_DATA]" at bounding box center [722, 52] width 180 height 12
click at [640, 53] on input "[GEOGRAPHIC_DATA], [GEOGRAPHIC_DATA]" at bounding box center [636, 50] width 8 height 8
checkbox input "false"
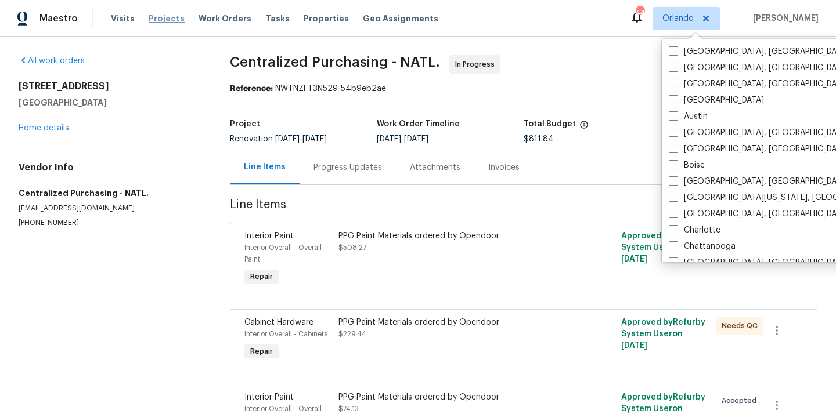
click at [163, 21] on span "Projects" at bounding box center [167, 19] width 36 height 12
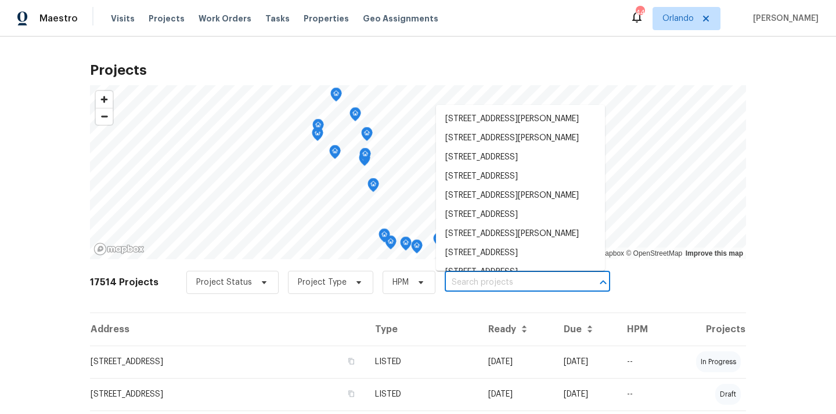
click at [528, 284] on input "text" at bounding box center [511, 283] width 133 height 18
paste input "[STREET_ADDRESS]"
type input "[STREET_ADDRESS]"
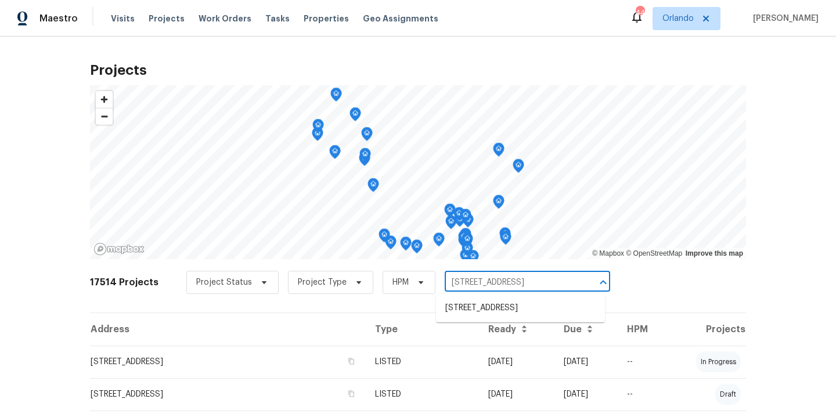
scroll to position [0, 30]
click at [513, 306] on li "[STREET_ADDRESS]" at bounding box center [520, 308] width 169 height 19
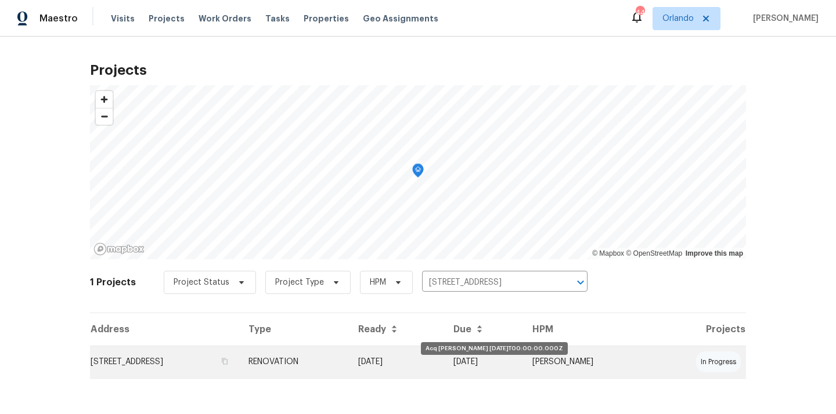
click at [444, 351] on td "[DATE]" at bounding box center [396, 362] width 95 height 32
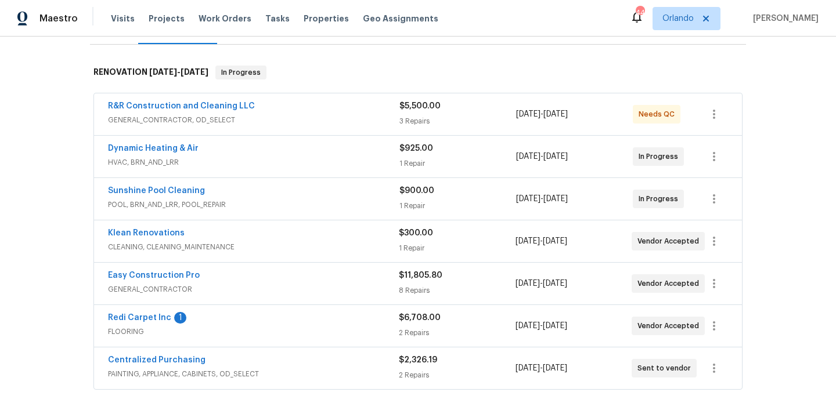
scroll to position [188, 0]
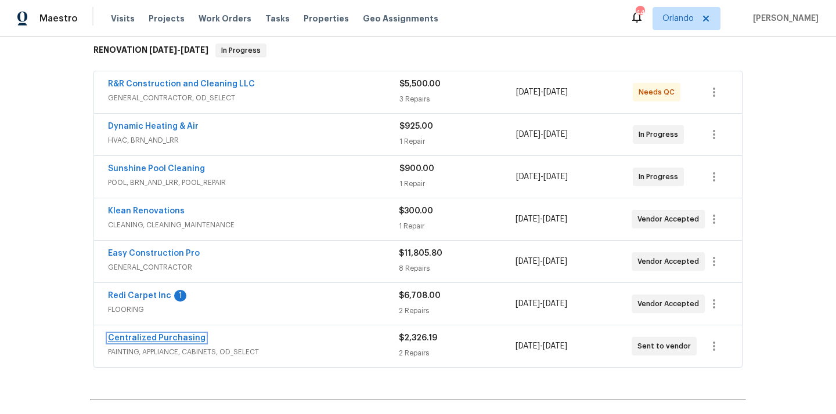
click at [172, 338] on link "Centralized Purchasing" at bounding box center [156, 338] width 97 height 8
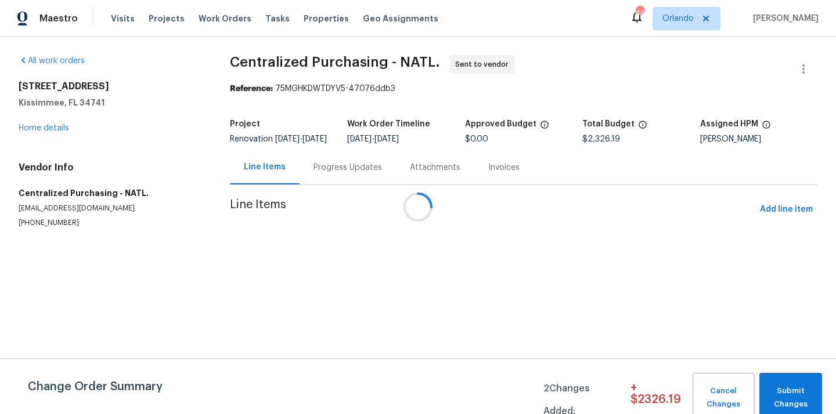
click at [806, 211] on div at bounding box center [418, 207] width 836 height 414
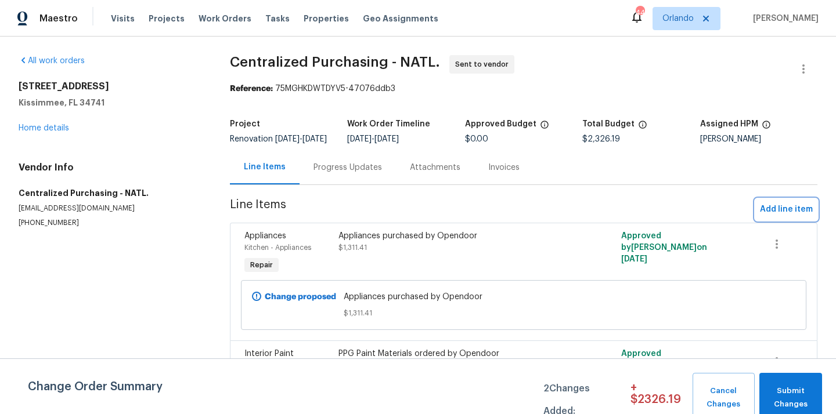
click at [805, 211] on span "Add line item" at bounding box center [786, 210] width 53 height 15
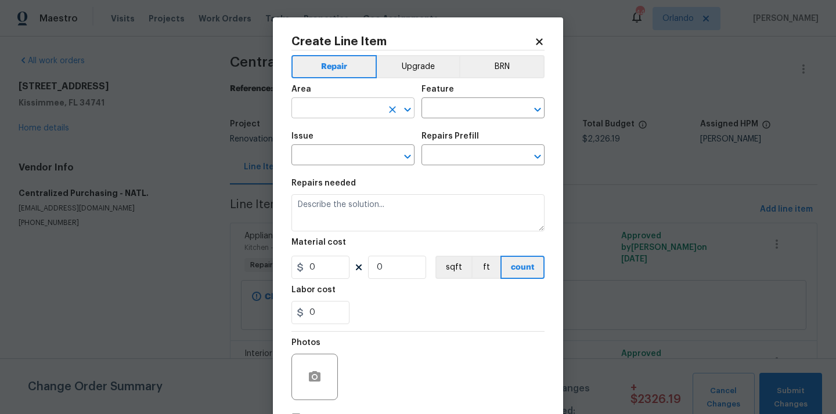
click at [354, 101] on input "text" at bounding box center [336, 109] width 91 height 18
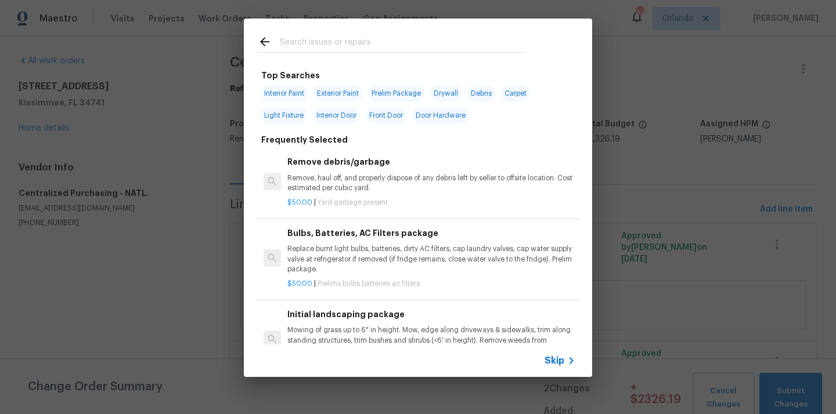
click at [349, 52] on input "text" at bounding box center [403, 43] width 246 height 17
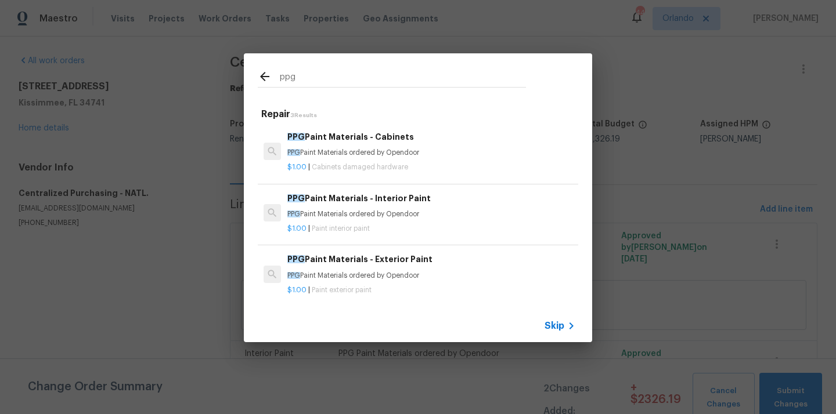
type input "ppg"
click at [346, 155] on p "PPG Paint Materials ordered by Opendoor" at bounding box center [431, 153] width 288 height 10
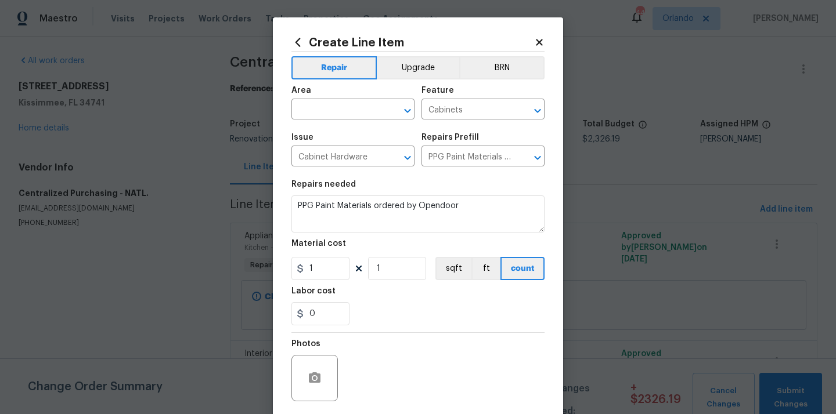
click at [299, 45] on icon at bounding box center [297, 42] width 5 height 9
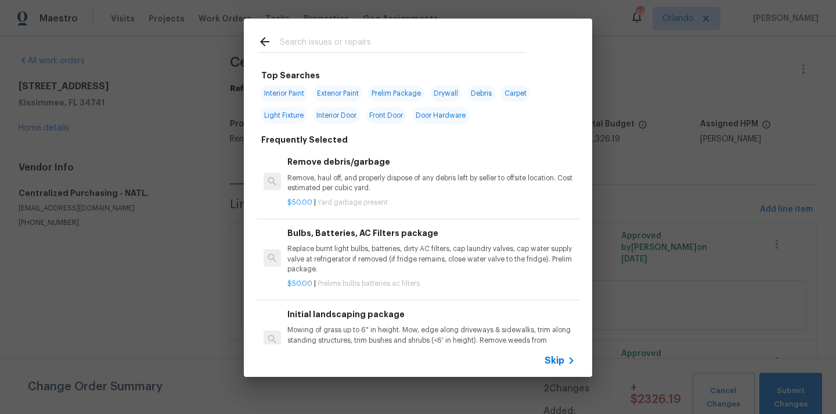
click at [362, 35] on input "text" at bounding box center [403, 43] width 246 height 17
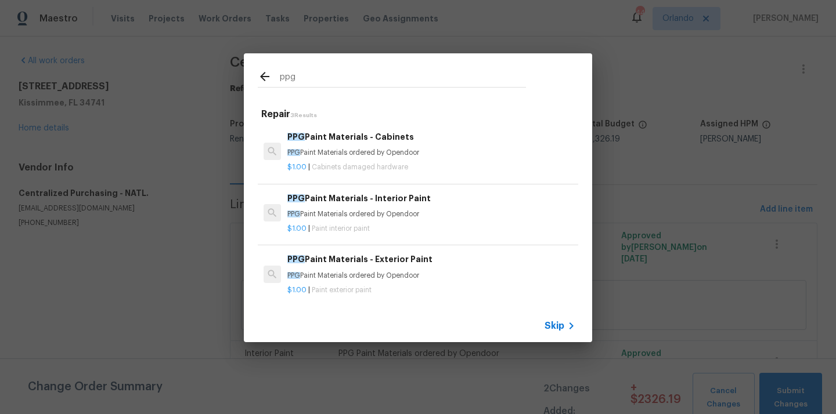
type input "ppg"
click at [365, 218] on p "PPG Paint Materials ordered by Opendoor" at bounding box center [431, 215] width 288 height 10
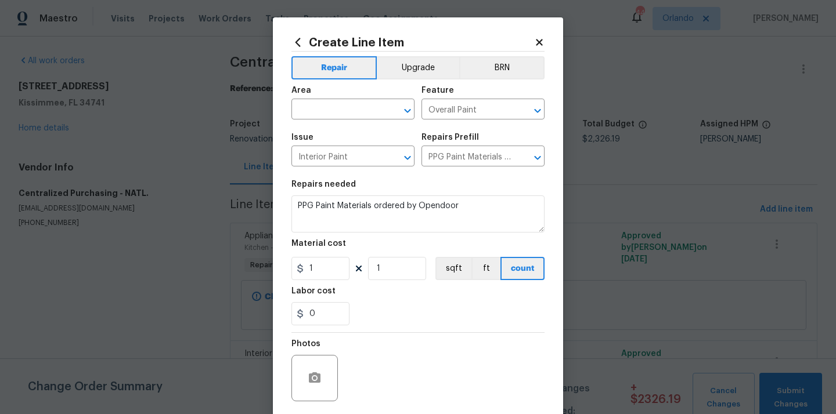
type input "PPG Paint Materials - Interior Paint $1.00"
click at [326, 115] on input "text" at bounding box center [336, 111] width 91 height 18
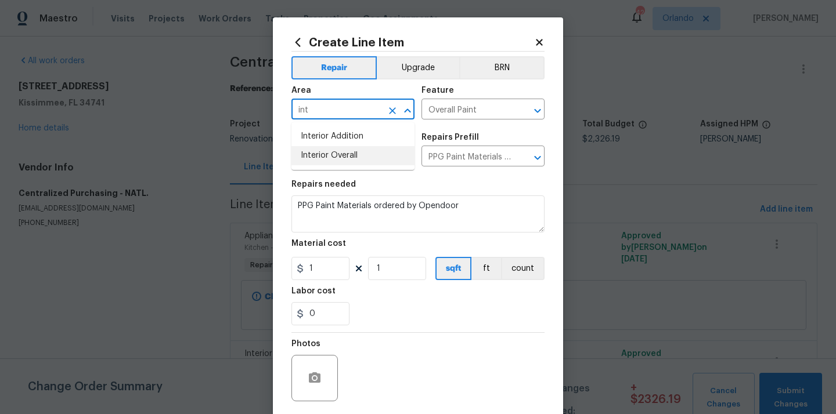
click at [322, 151] on li "Interior Overall" at bounding box center [352, 155] width 123 height 19
type input "Interior Overall"
drag, startPoint x: 317, startPoint y: 272, endPoint x: 293, endPoint y: 272, distance: 23.8
click at [297, 272] on div "1" at bounding box center [320, 268] width 58 height 23
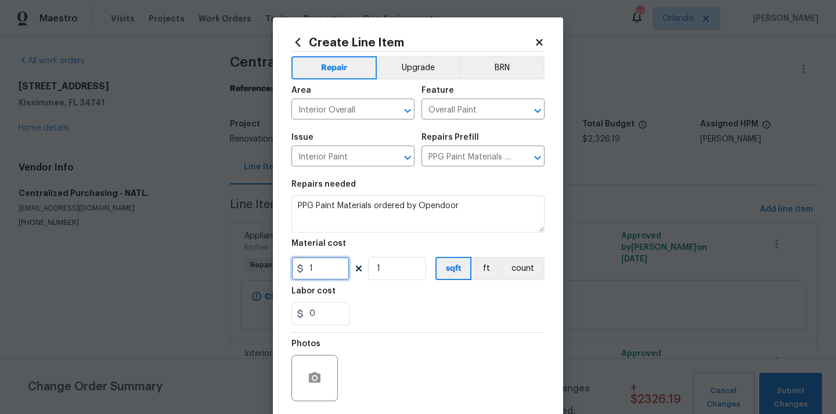
paste input "56.83"
type input "156.83"
click at [369, 308] on div "0" at bounding box center [417, 313] width 253 height 23
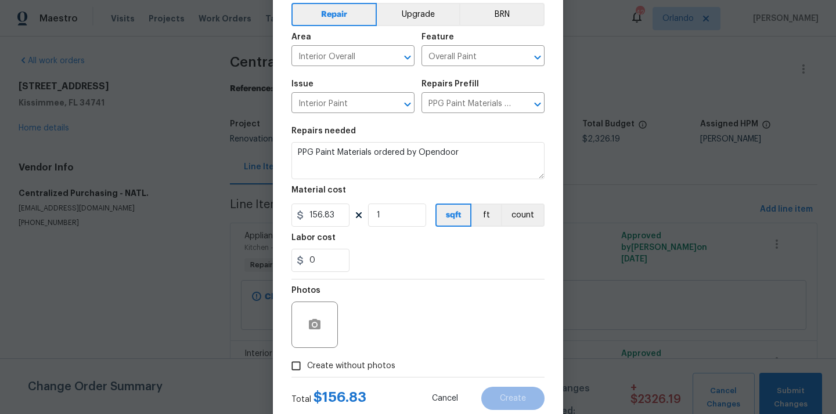
scroll to position [86, 0]
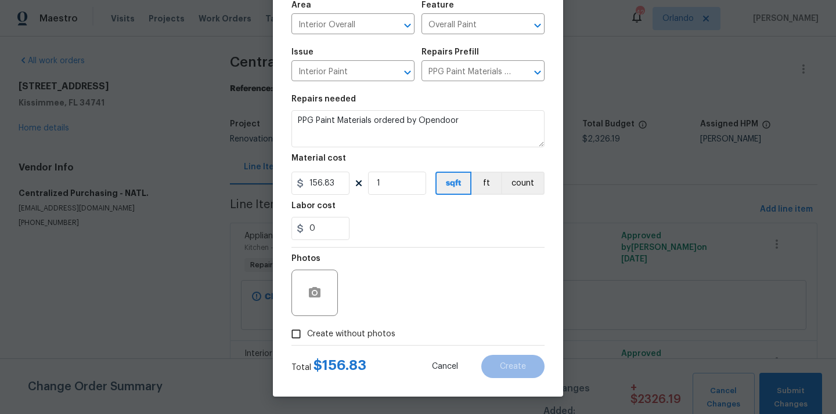
click at [355, 344] on label "Create without photos" at bounding box center [340, 334] width 110 height 22
click at [307, 344] on input "Create without photos" at bounding box center [296, 334] width 22 height 22
checkbox input "true"
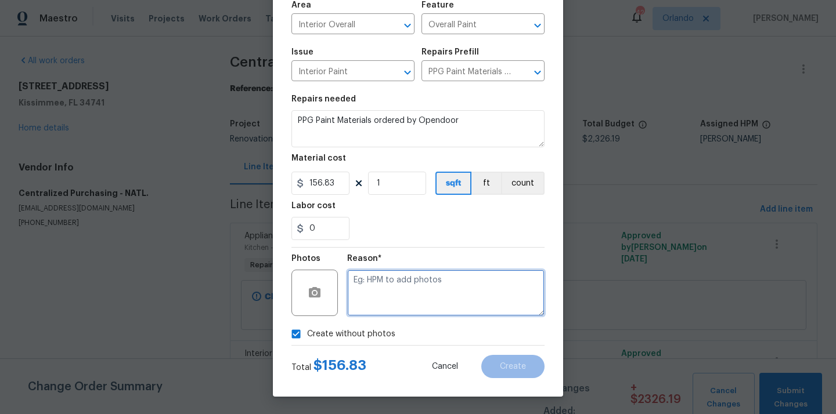
click at [370, 298] on textarea at bounding box center [445, 293] width 197 height 46
type textarea "N/A"
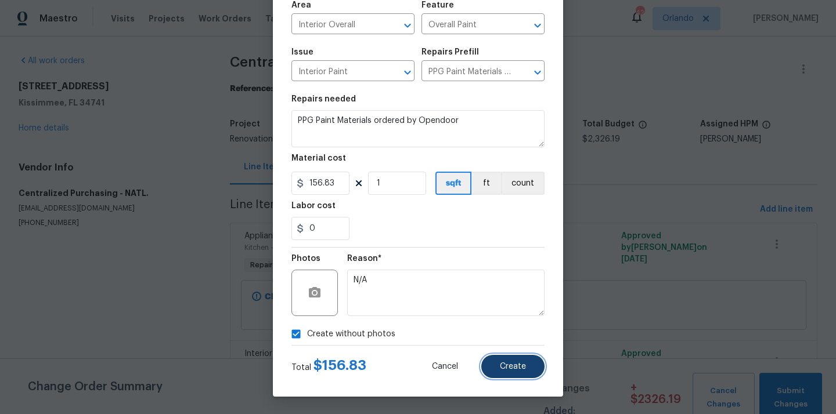
click at [501, 363] on span "Create" at bounding box center [513, 367] width 26 height 9
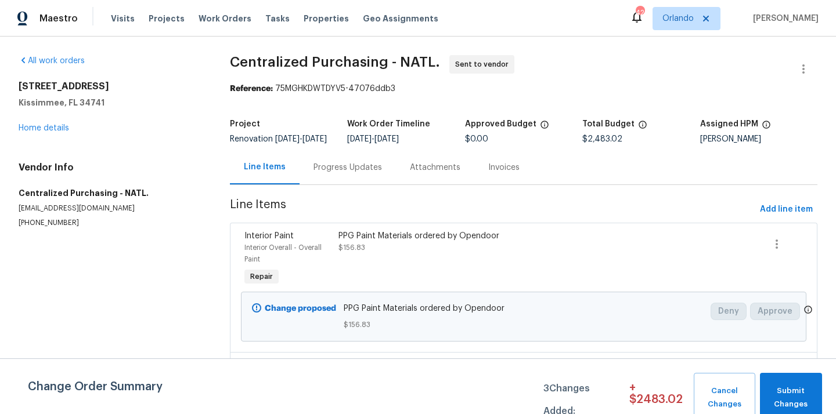
click at [551, 65] on span "Centralized Purchasing - NATL. Sent to vendor" at bounding box center [509, 69] width 559 height 28
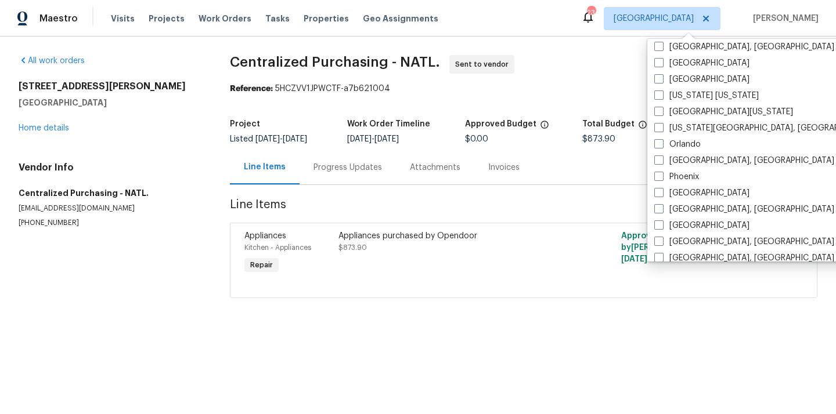
scroll to position [553, 0]
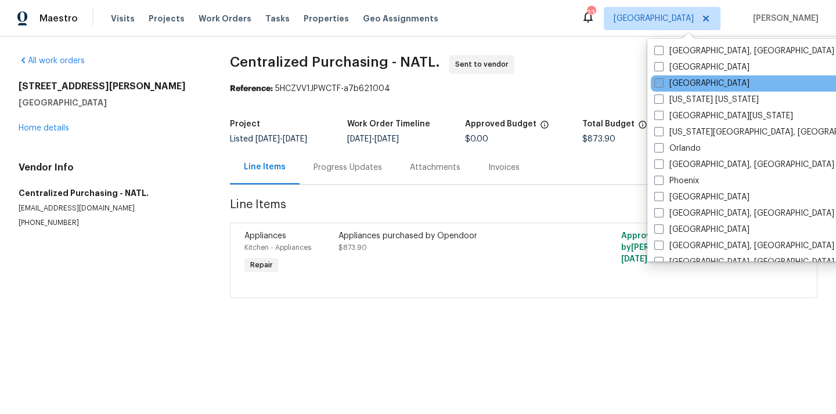
click at [674, 83] on label "[GEOGRAPHIC_DATA]" at bounding box center [701, 84] width 95 height 12
click at [662, 83] on input "[GEOGRAPHIC_DATA]" at bounding box center [658, 82] width 8 height 8
checkbox input "true"
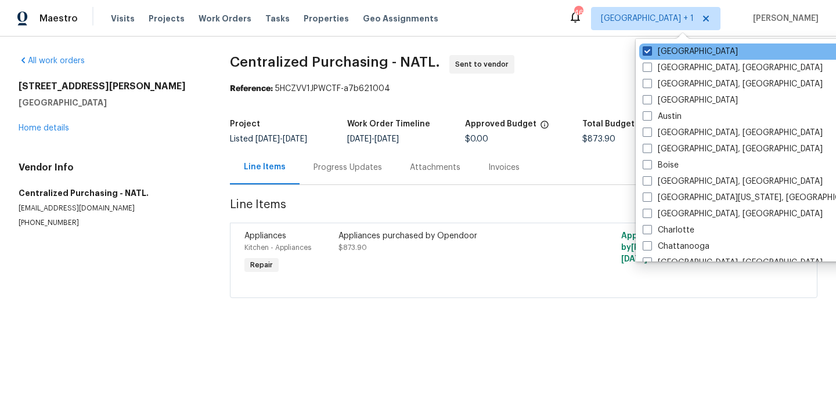
click at [664, 51] on label "[GEOGRAPHIC_DATA]" at bounding box center [689, 52] width 95 height 12
click at [650, 51] on input "[GEOGRAPHIC_DATA]" at bounding box center [646, 50] width 8 height 8
checkbox input "false"
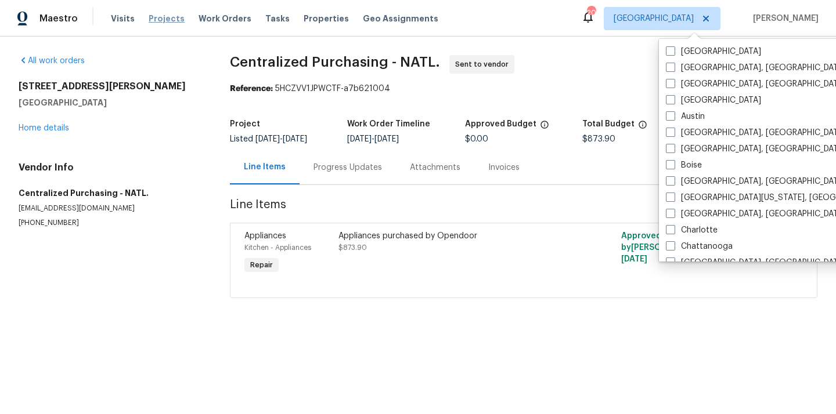
click at [156, 16] on span "Projects" at bounding box center [167, 19] width 36 height 12
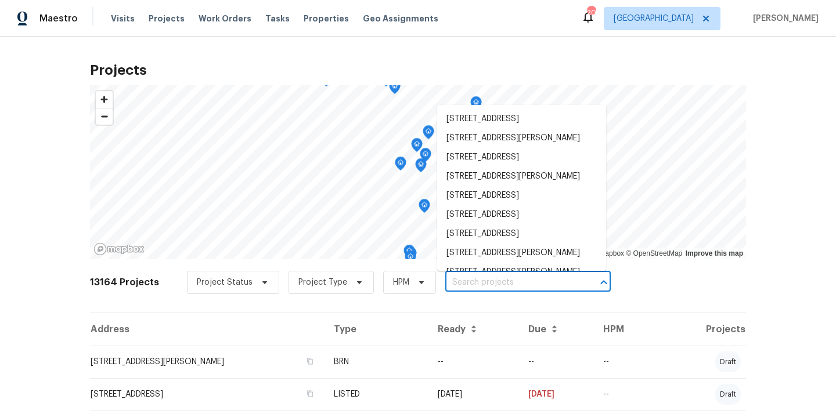
click at [510, 279] on input "text" at bounding box center [511, 283] width 133 height 18
paste input "2754 Cider Dr, Clarksville, TN 37040"
type input "2754 Cider Dr, Clarksville, TN 37040"
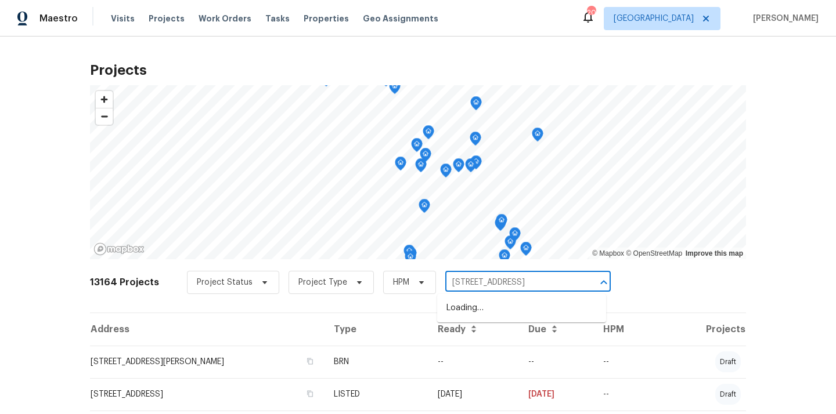
scroll to position [0, 7]
click at [460, 310] on li "2754 Cider Dr, Clarksville, TN 37040" at bounding box center [521, 308] width 169 height 19
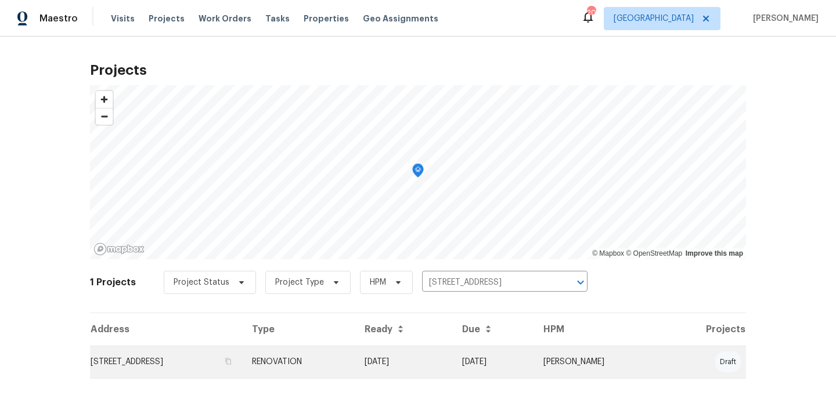
click at [221, 346] on td "2754 Cider Dr, Clarksville, TN 37040" at bounding box center [166, 362] width 153 height 32
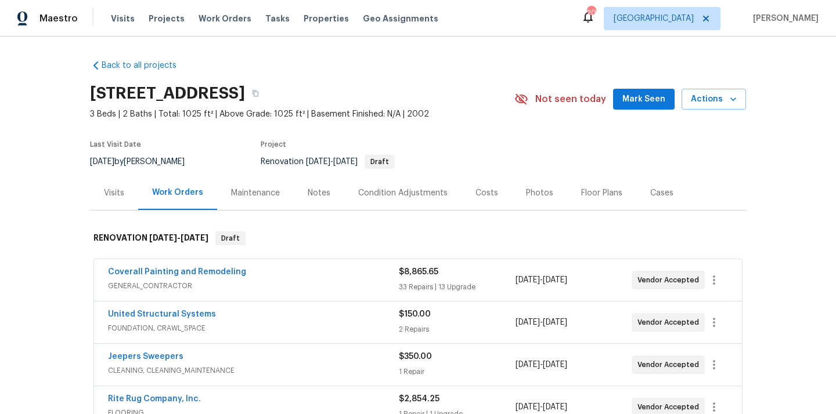
click at [245, 92] on h2 "2754 Cider Dr, Clarksville, TN 37040" at bounding box center [167, 94] width 155 height 12
copy h2 "37040"
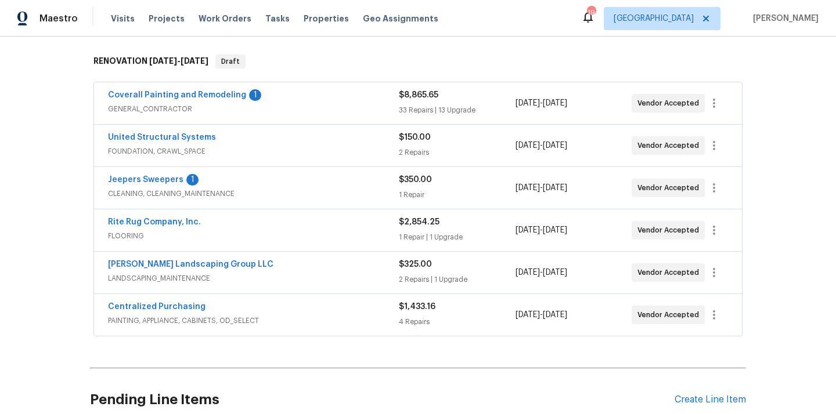
scroll to position [217, 0]
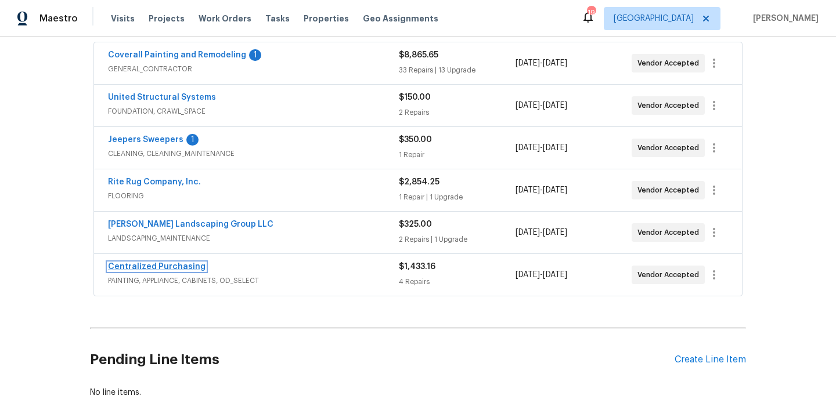
click at [174, 266] on link "Centralized Purchasing" at bounding box center [156, 267] width 97 height 8
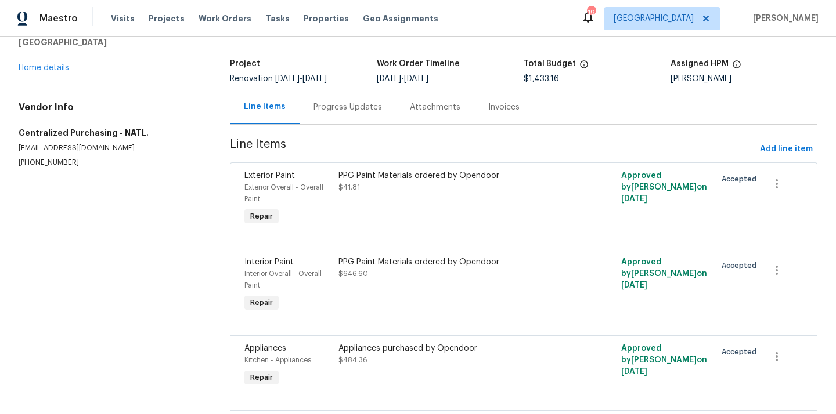
scroll to position [166, 0]
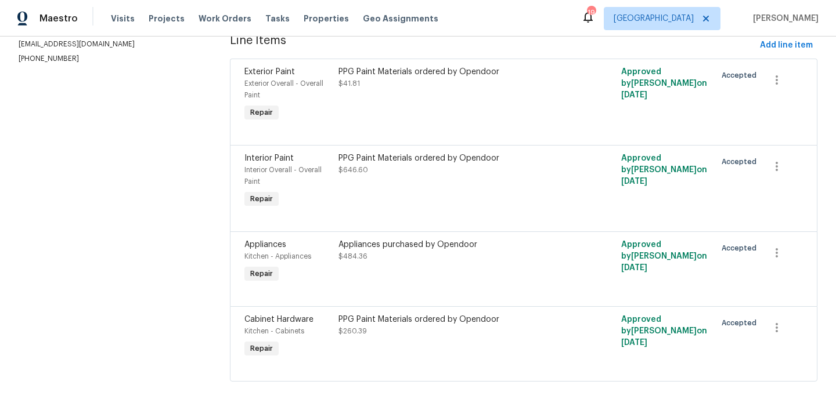
click at [440, 272] on div "Appliances purchased by Opendoor $484.36" at bounding box center [453, 262] width 236 height 53
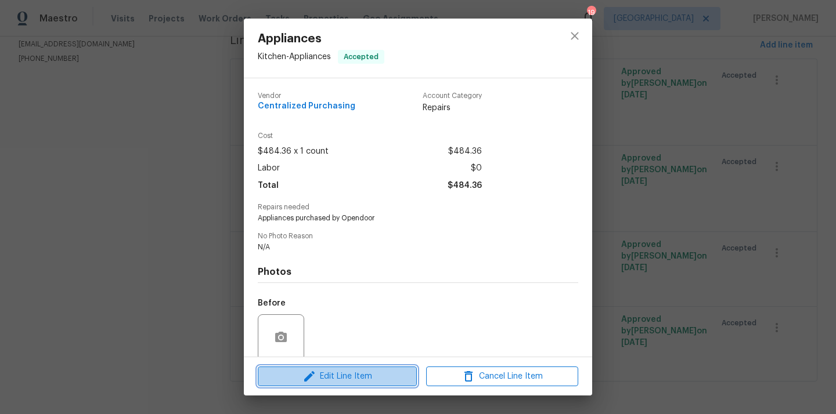
click at [370, 371] on span "Edit Line Item" at bounding box center [337, 377] width 152 height 15
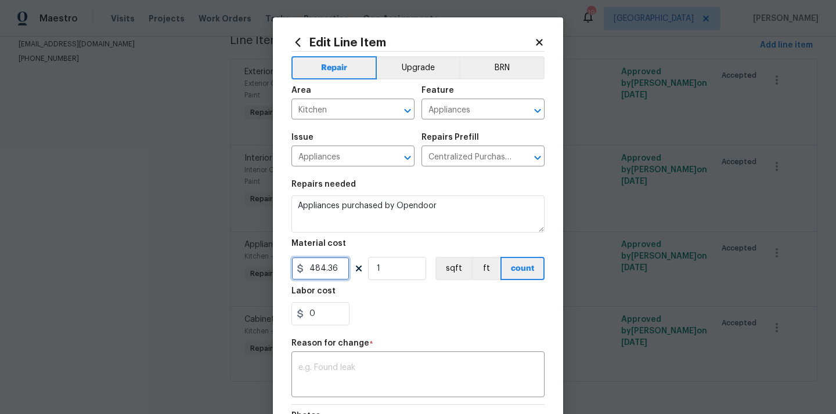
drag, startPoint x: 341, startPoint y: 275, endPoint x: 299, endPoint y: 269, distance: 42.8
click at [300, 269] on div "484.36" at bounding box center [320, 268] width 58 height 23
paste input "553.01"
type input "553.01"
click at [411, 328] on section "Repairs needed Appliances purchased by Opendoor Material cost 553.01 1 sqft ft …" at bounding box center [417, 253] width 253 height 159
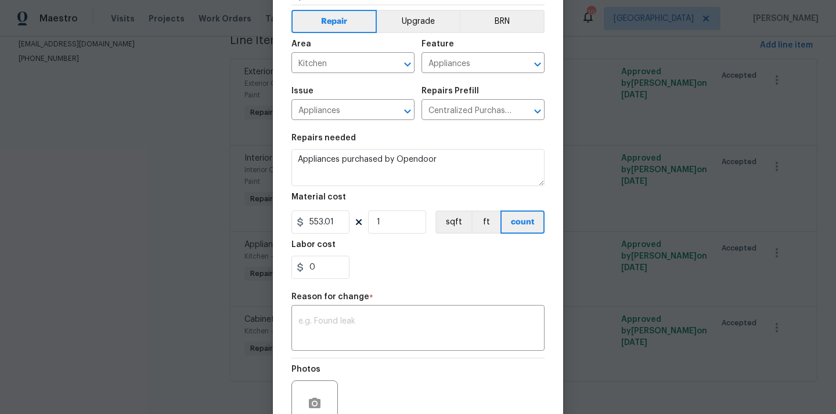
scroll to position [108, 0]
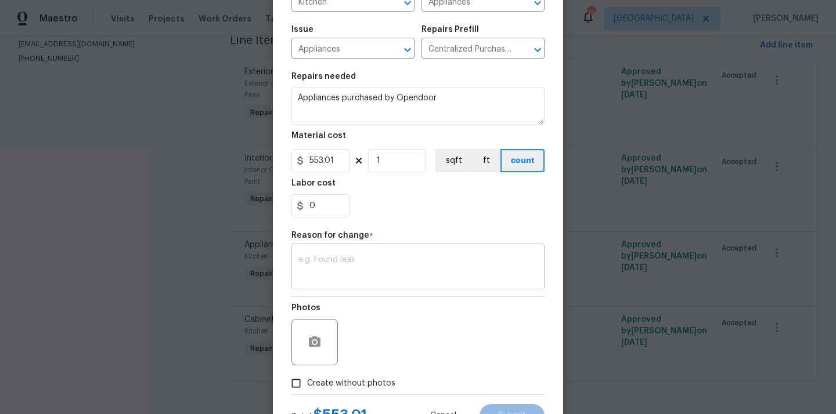
click at [390, 266] on textarea at bounding box center [417, 268] width 239 height 24
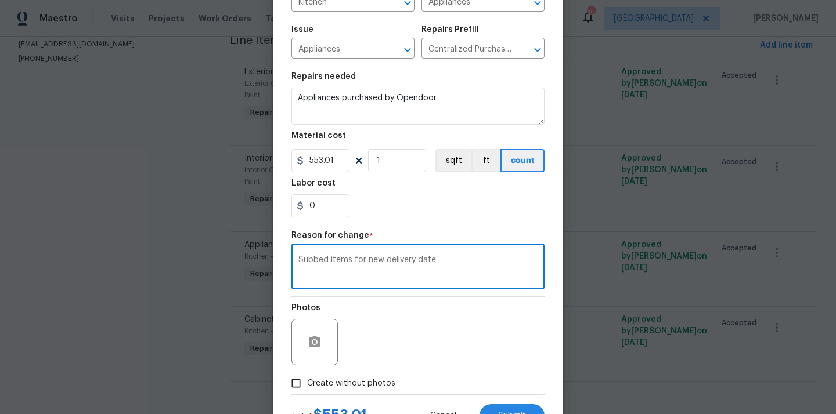
scroll to position [158, 0]
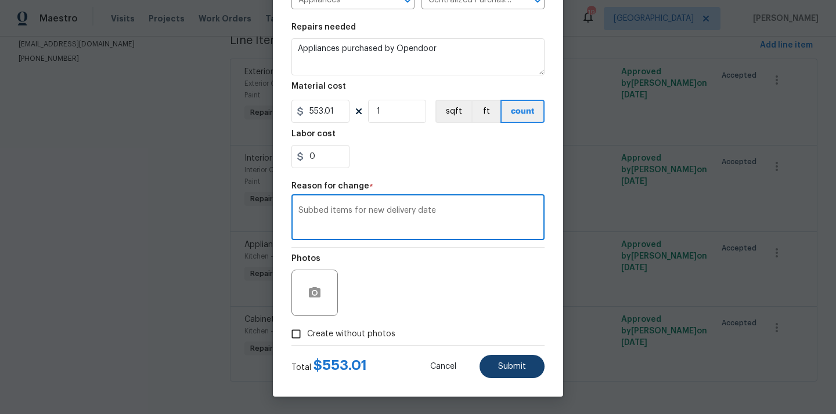
type textarea "Subbed items for new delivery date"
click at [504, 370] on span "Submit" at bounding box center [512, 367] width 28 height 9
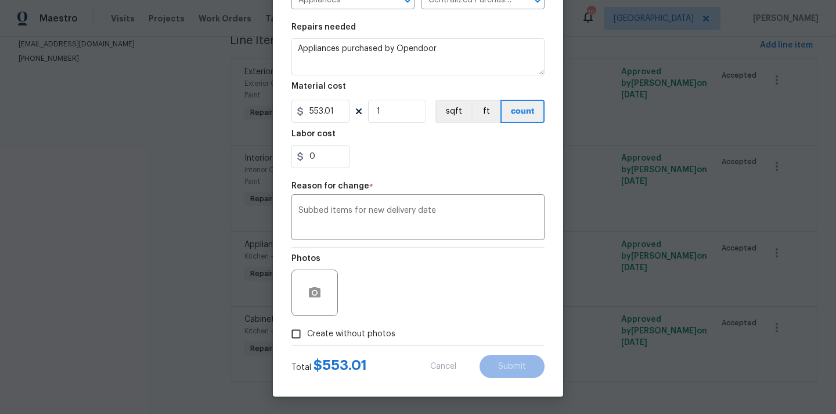
type input "484.36"
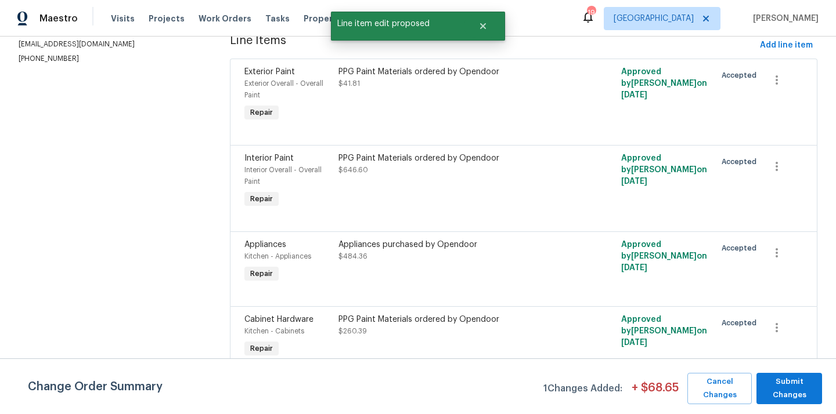
scroll to position [0, 0]
click at [803, 388] on span "Submit Changes" at bounding box center [789, 388] width 54 height 27
